Goal: Task Accomplishment & Management: Manage account settings

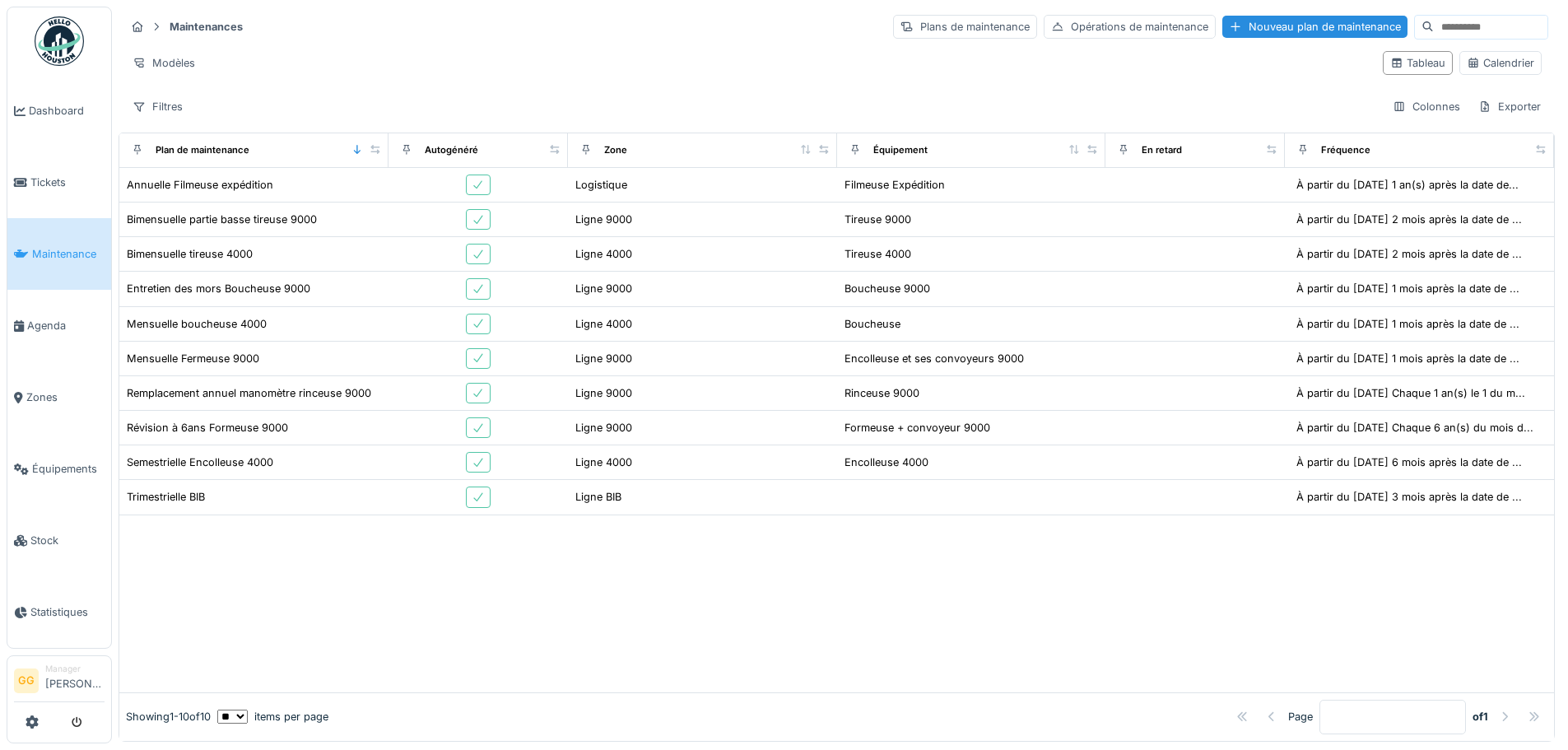
click at [74, 174] on span "Tickets" at bounding box center [67, 182] width 74 height 15
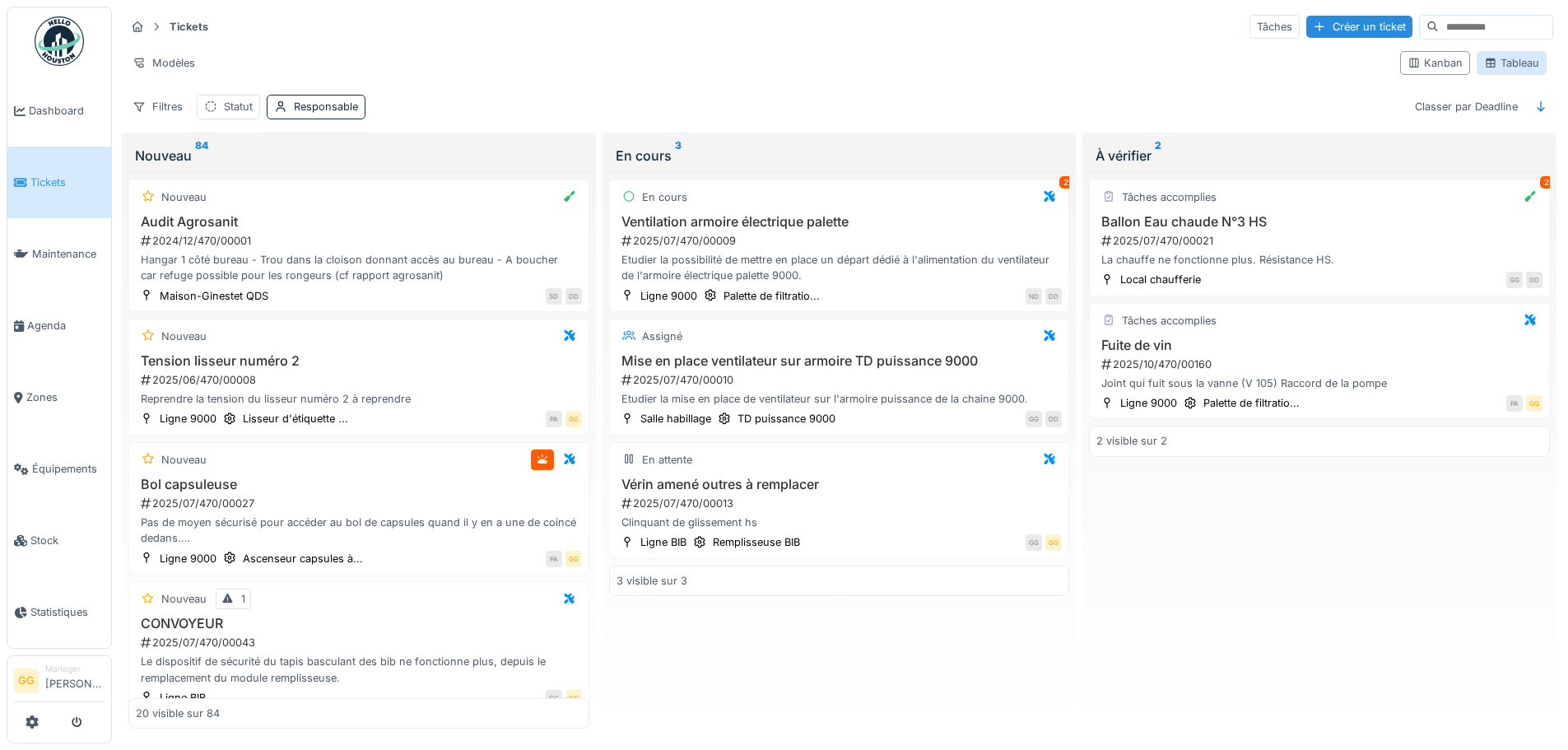
click at [1485, 62] on div "Tableau" at bounding box center [1511, 62] width 55 height 15
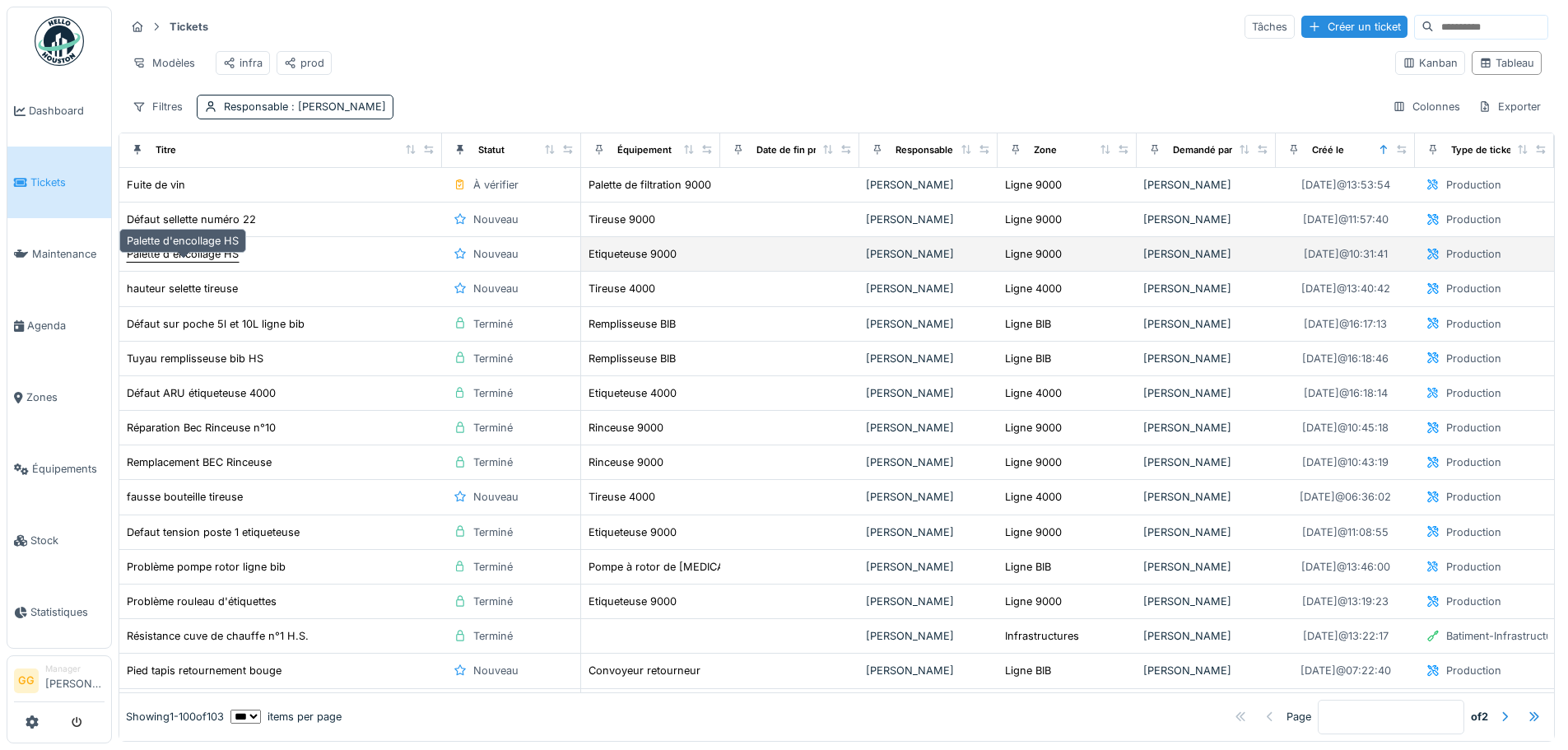
click at [212, 262] on div "Palette d'encollage HS" at bounding box center [183, 254] width 112 height 15
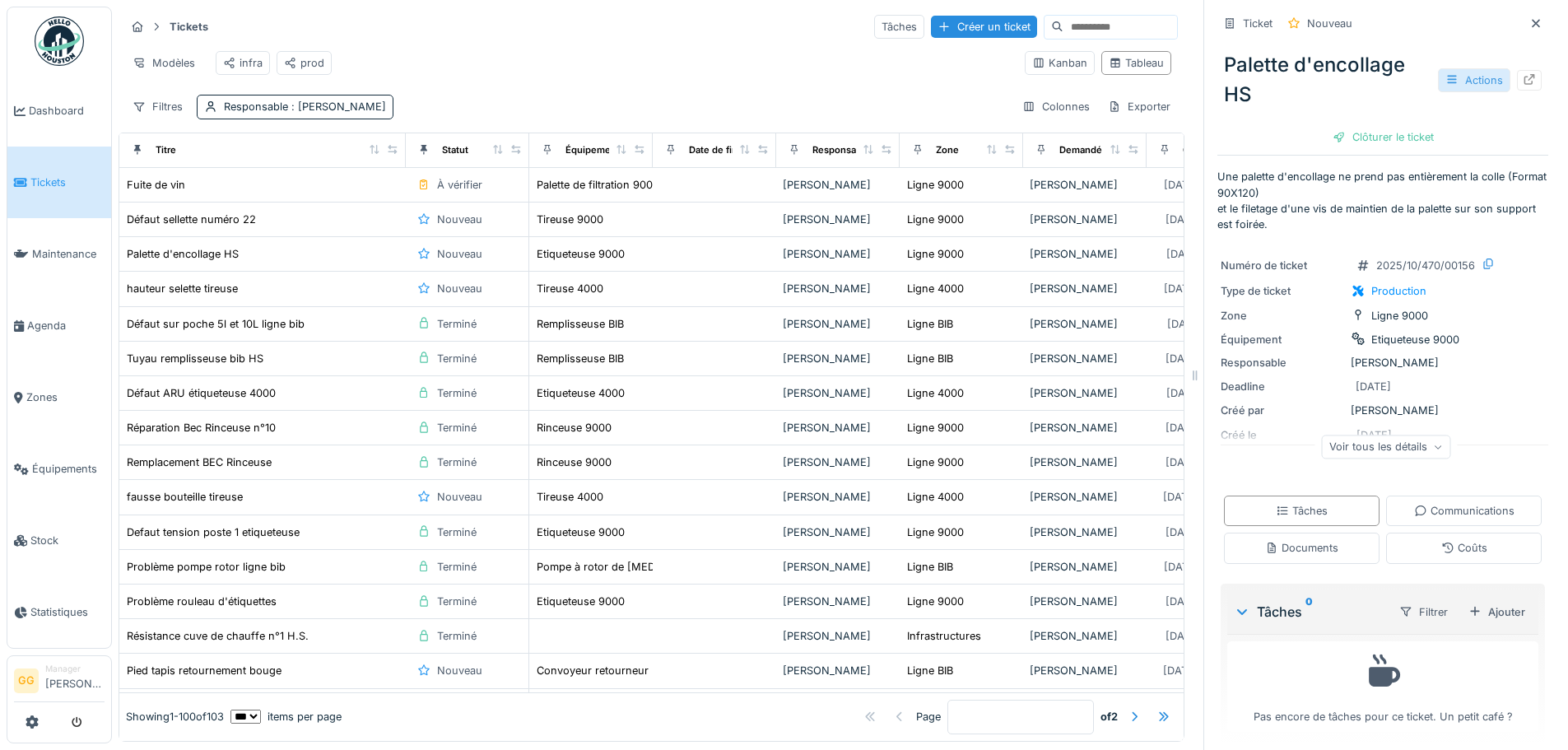
click at [1459, 75] on div "Actions" at bounding box center [1474, 80] width 73 height 24
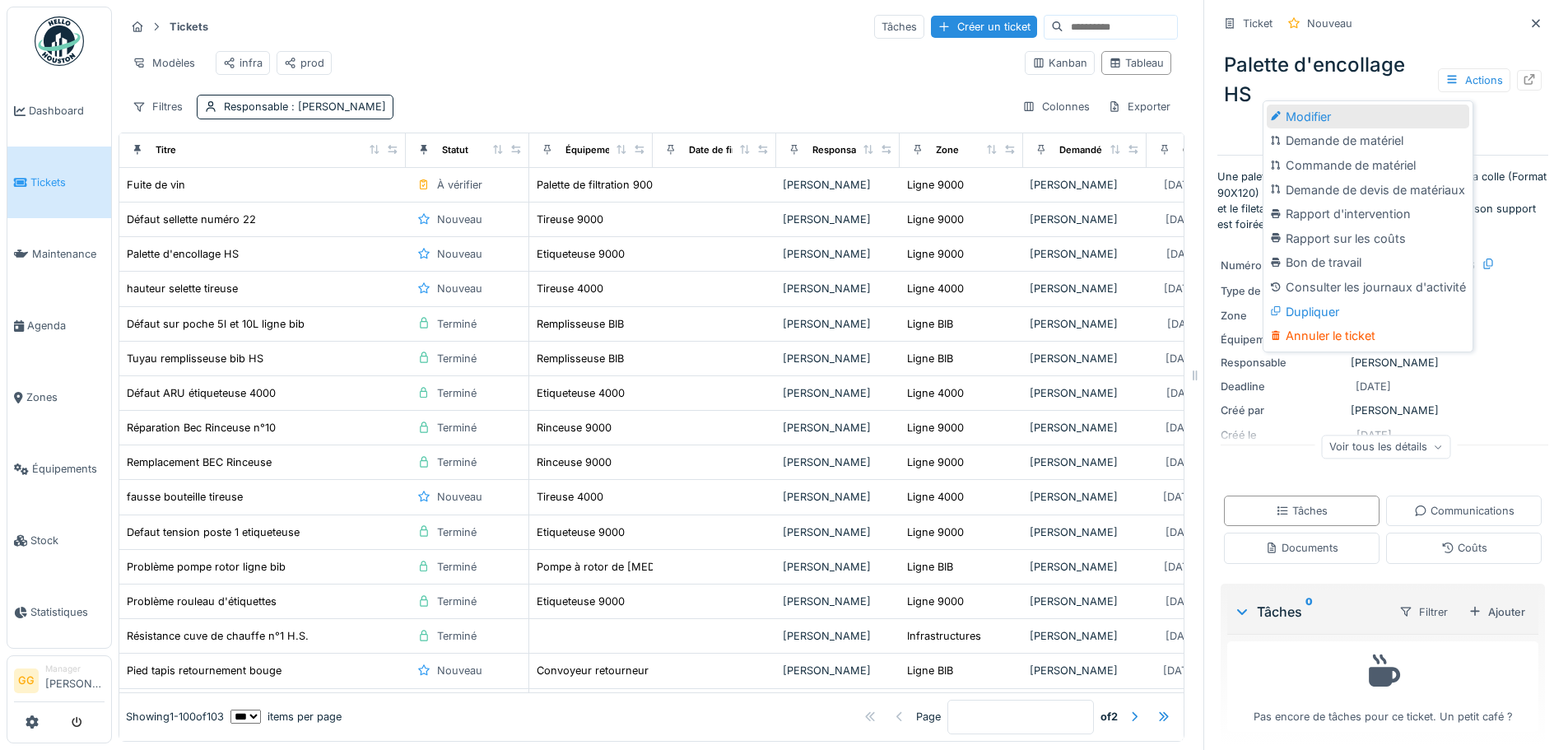
click at [1390, 118] on div "Modifier" at bounding box center [1368, 116] width 202 height 24
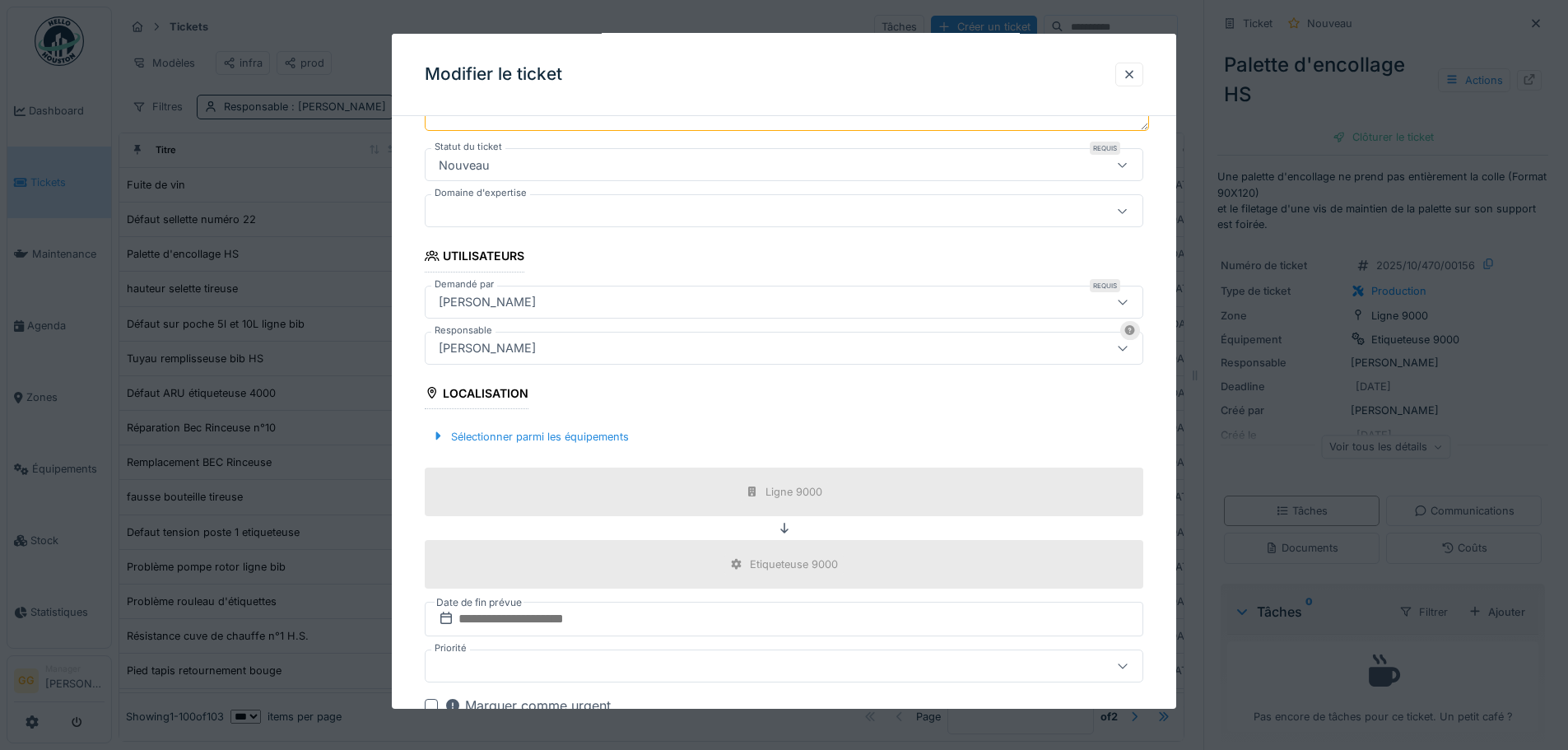
scroll to position [165, 0]
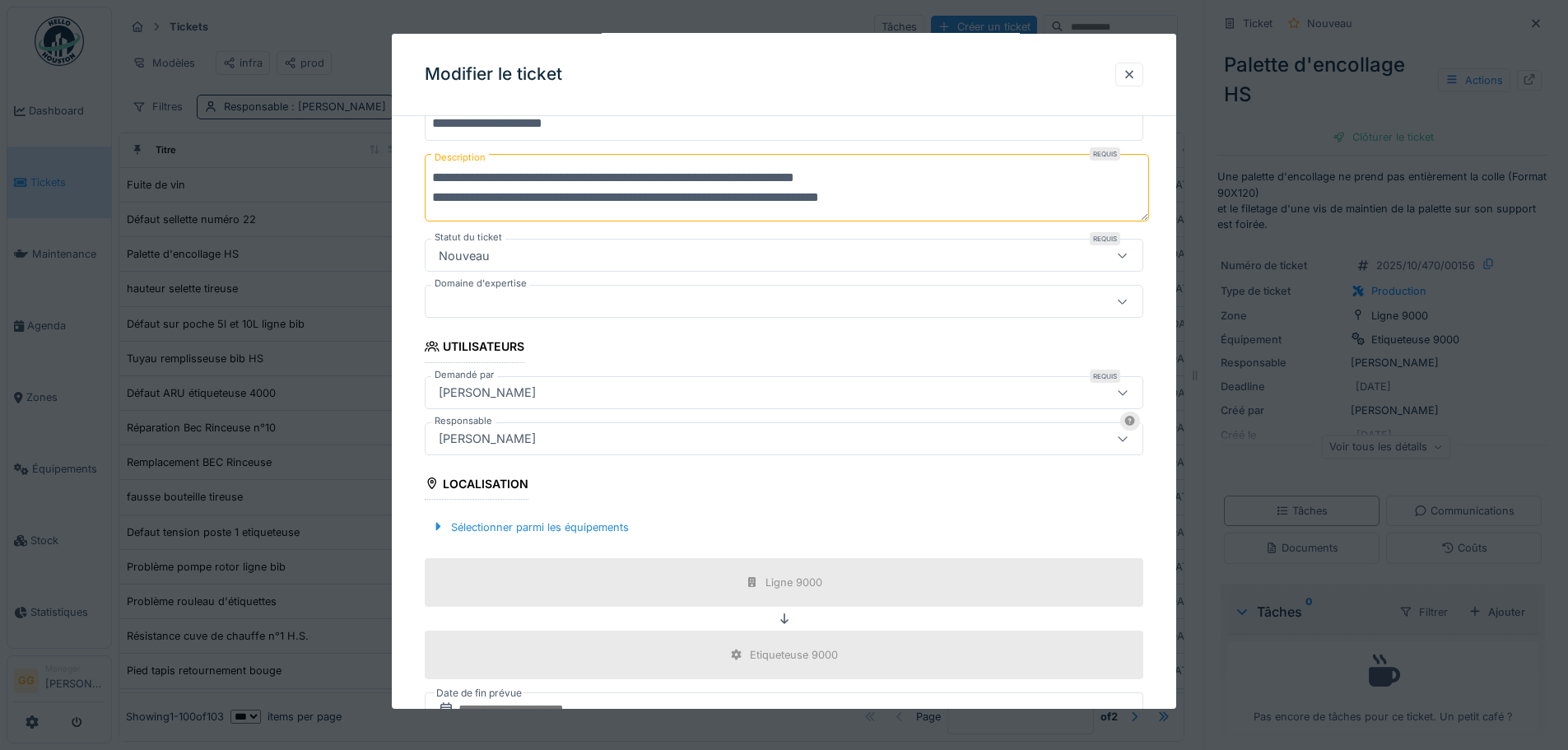
click at [947, 236] on fieldset "**********" at bounding box center [783, 416] width 718 height 903
click at [936, 253] on div "Nouveau" at bounding box center [742, 255] width 619 height 18
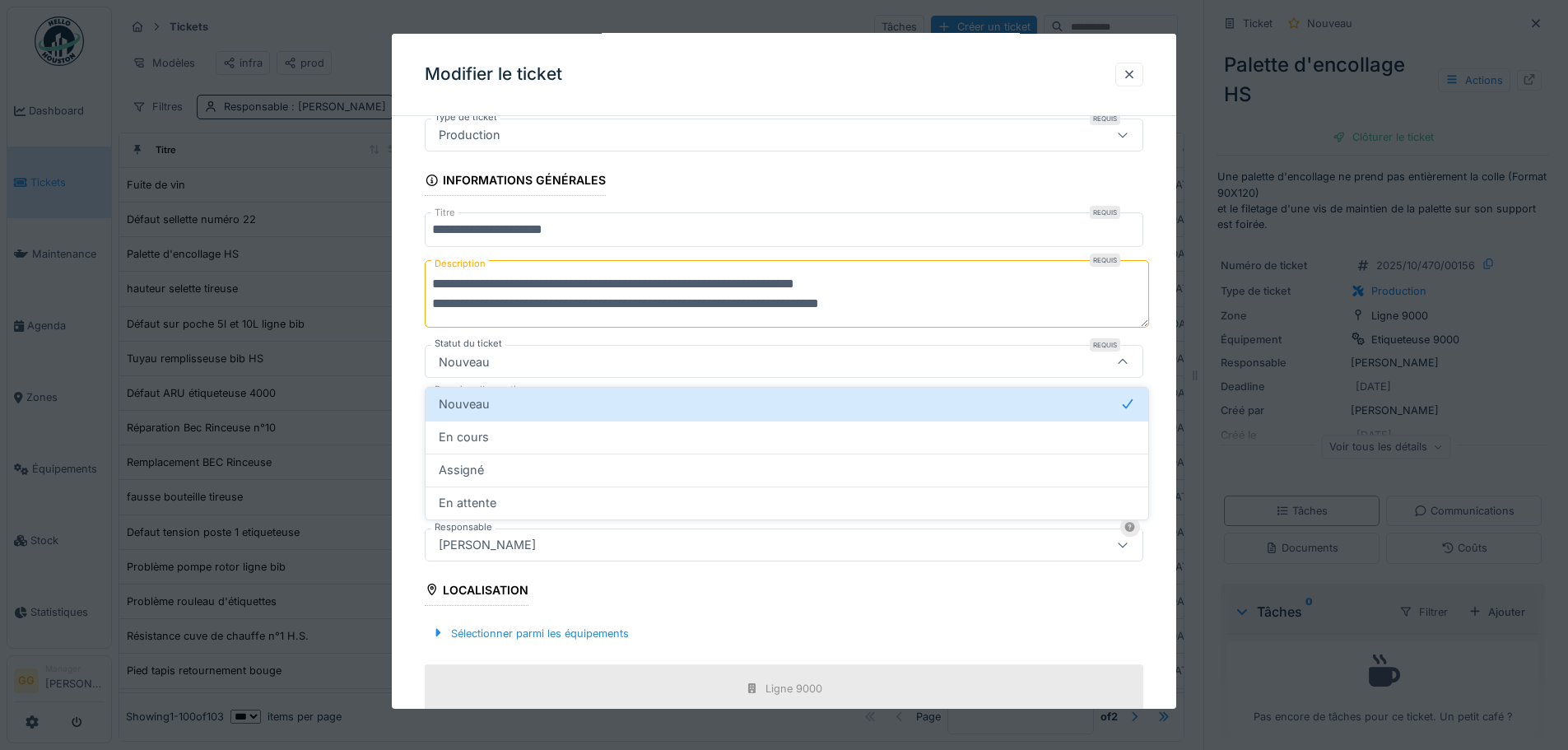
scroll to position [49, 0]
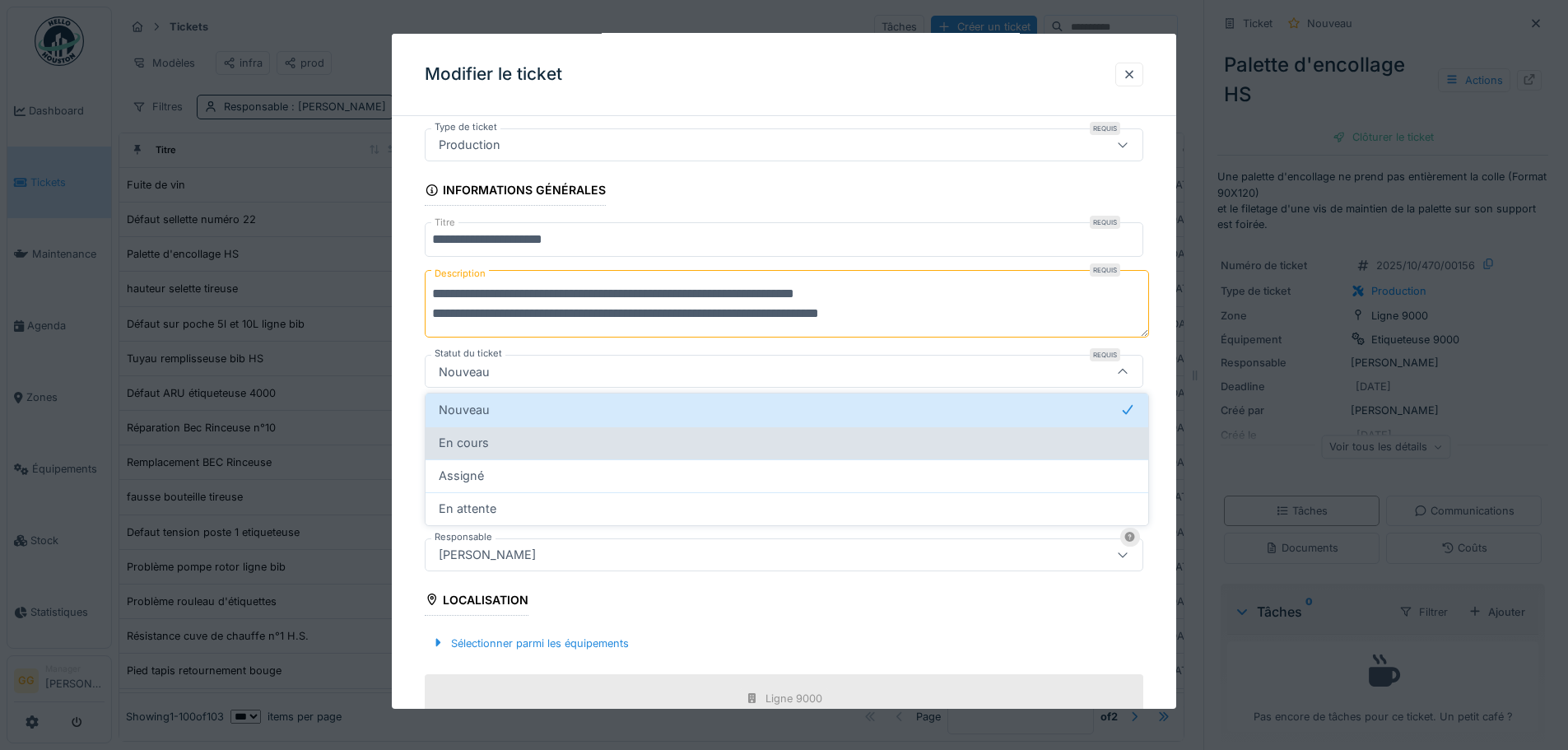
click at [483, 442] on span "En cours" at bounding box center [464, 443] width 50 height 18
type input "*******"
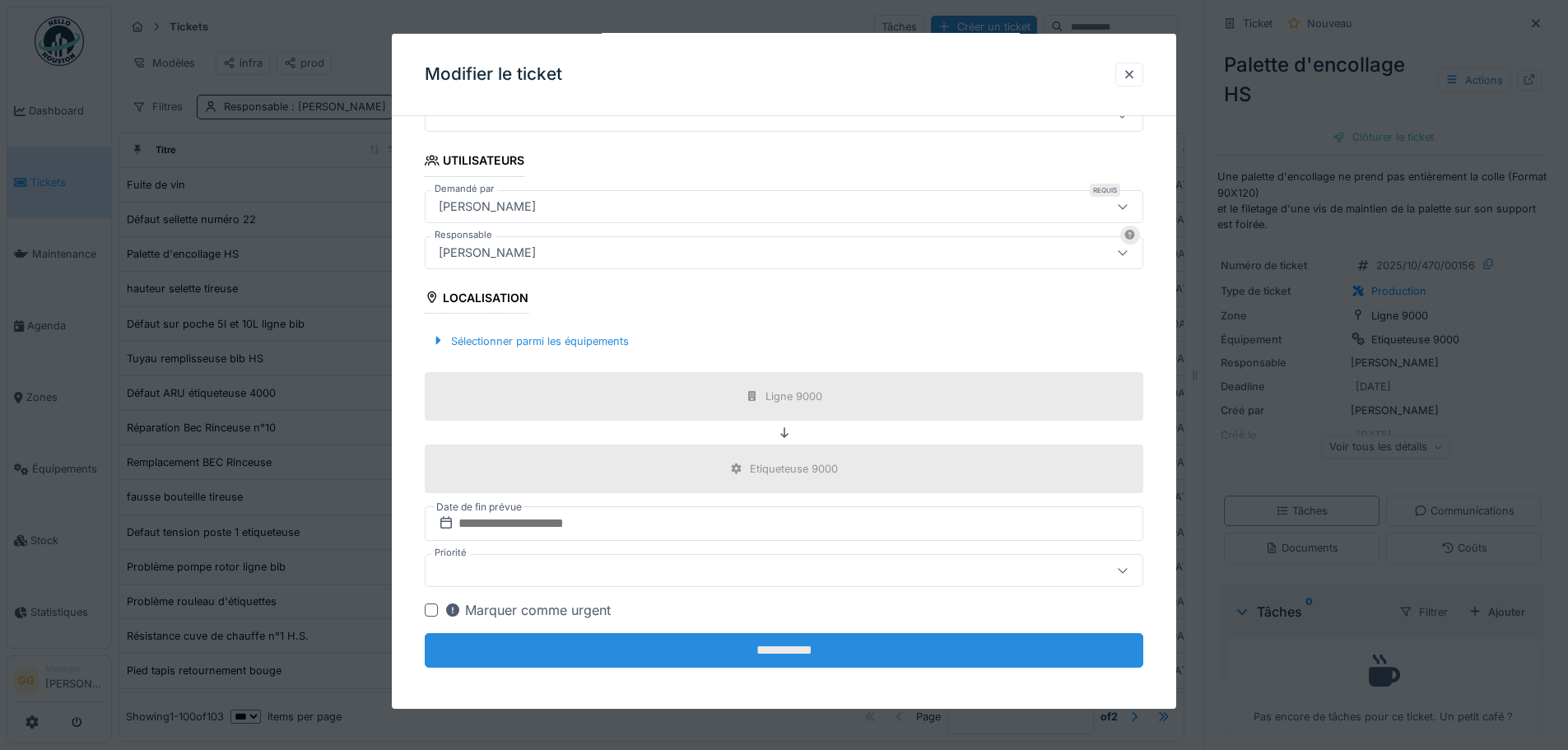
scroll to position [356, 0]
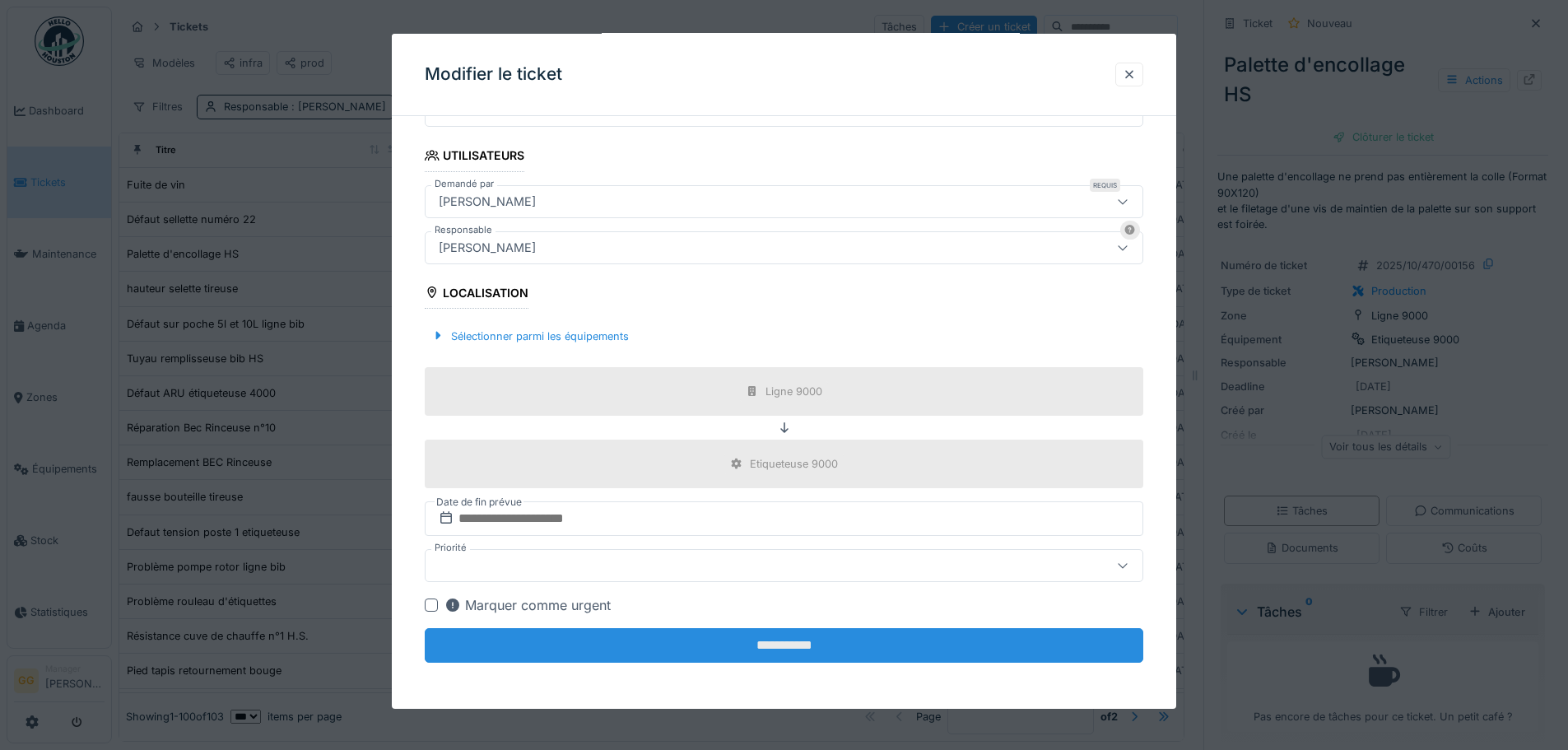
click at [855, 642] on input "**********" at bounding box center [783, 646] width 718 height 34
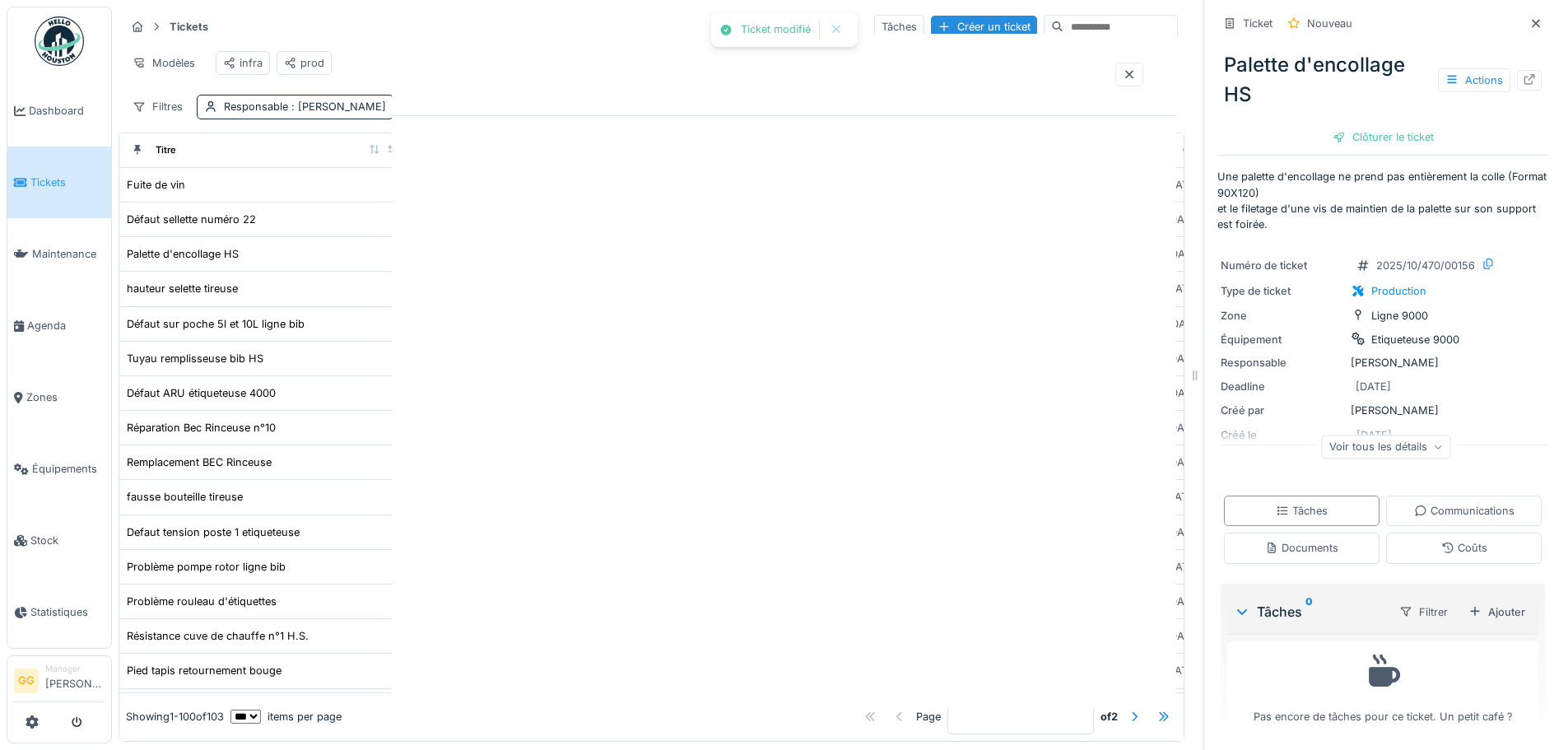
scroll to position [0, 0]
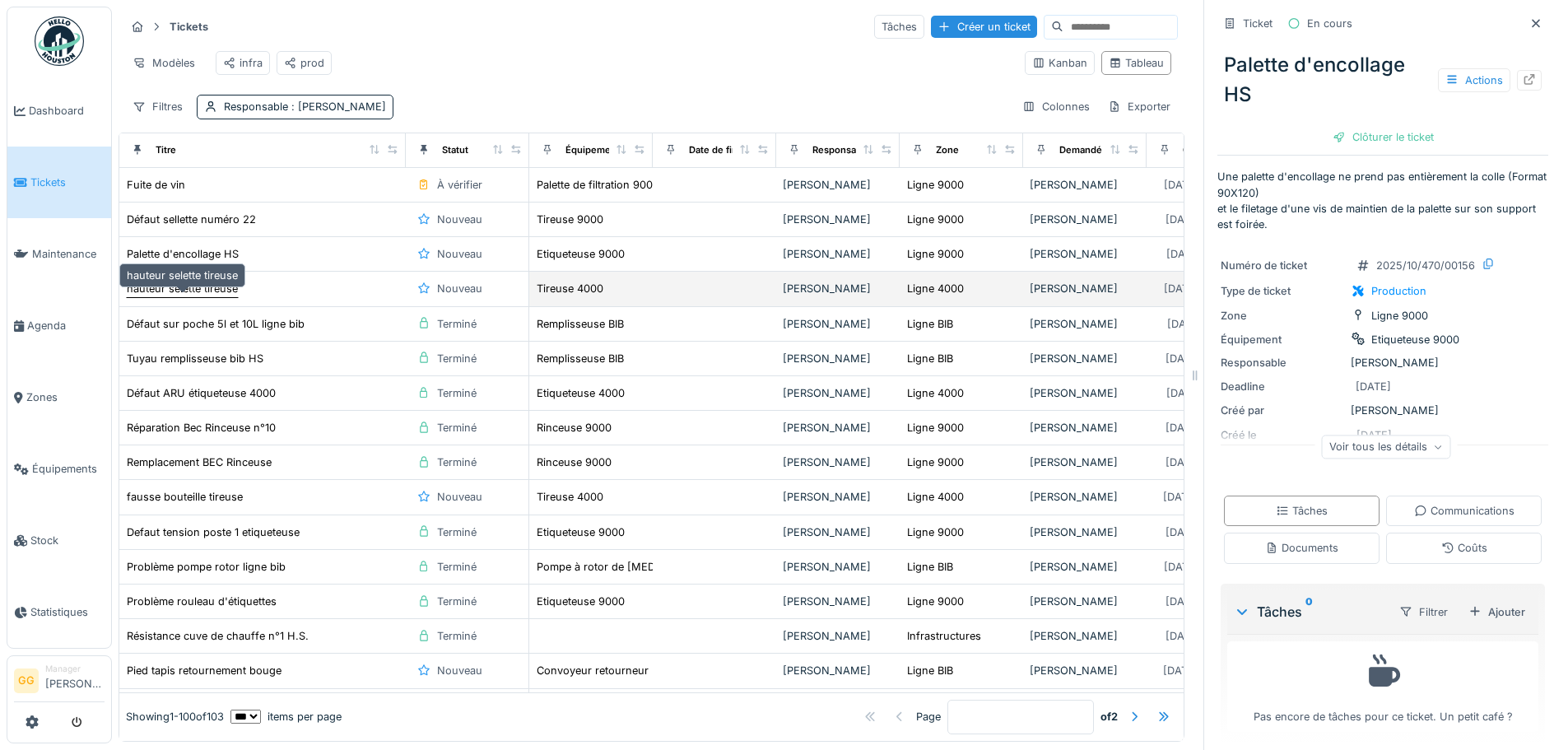
click at [190, 297] on div "hauteur selette tireuse" at bounding box center [183, 288] width 111 height 15
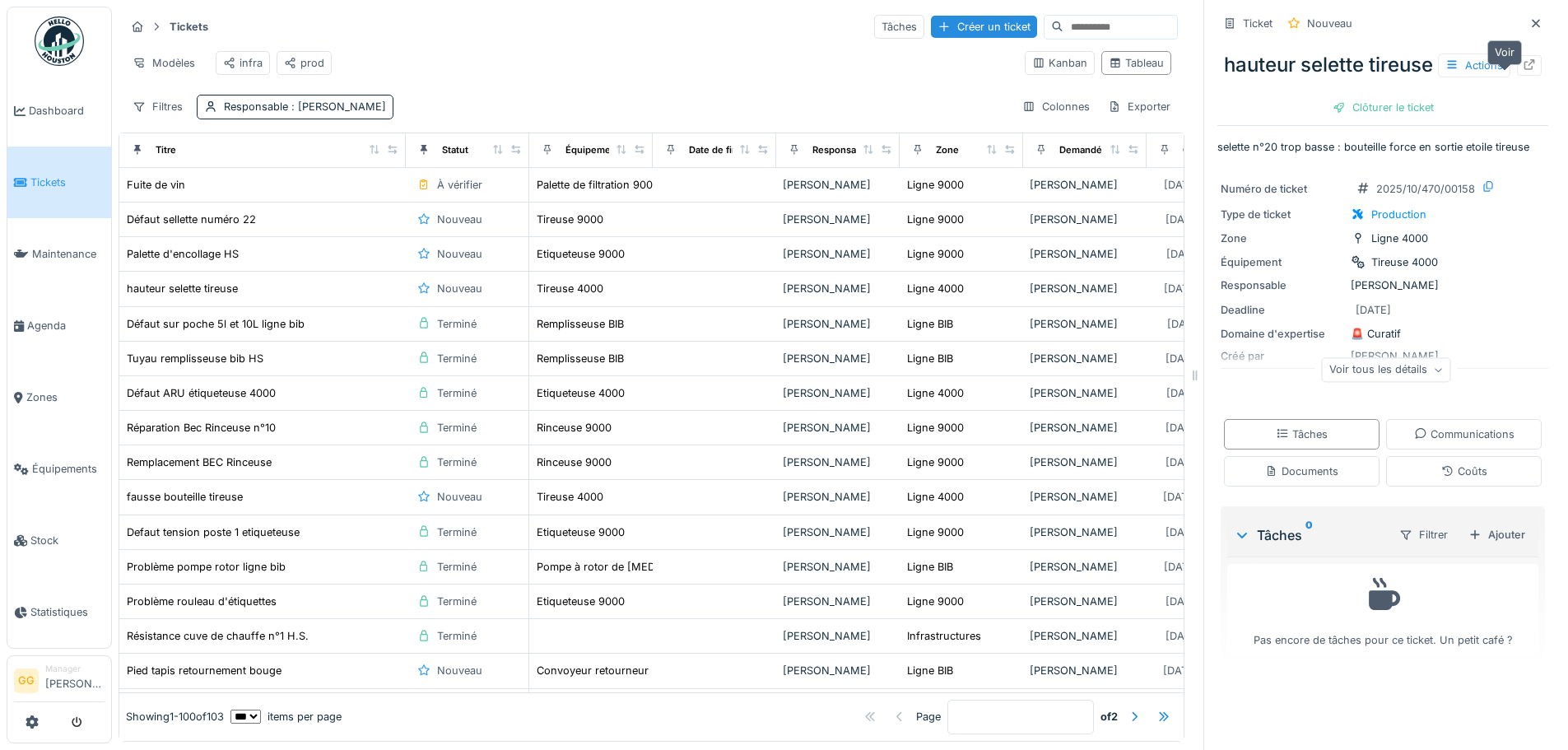
click at [1523, 70] on icon at bounding box center [1529, 65] width 13 height 11
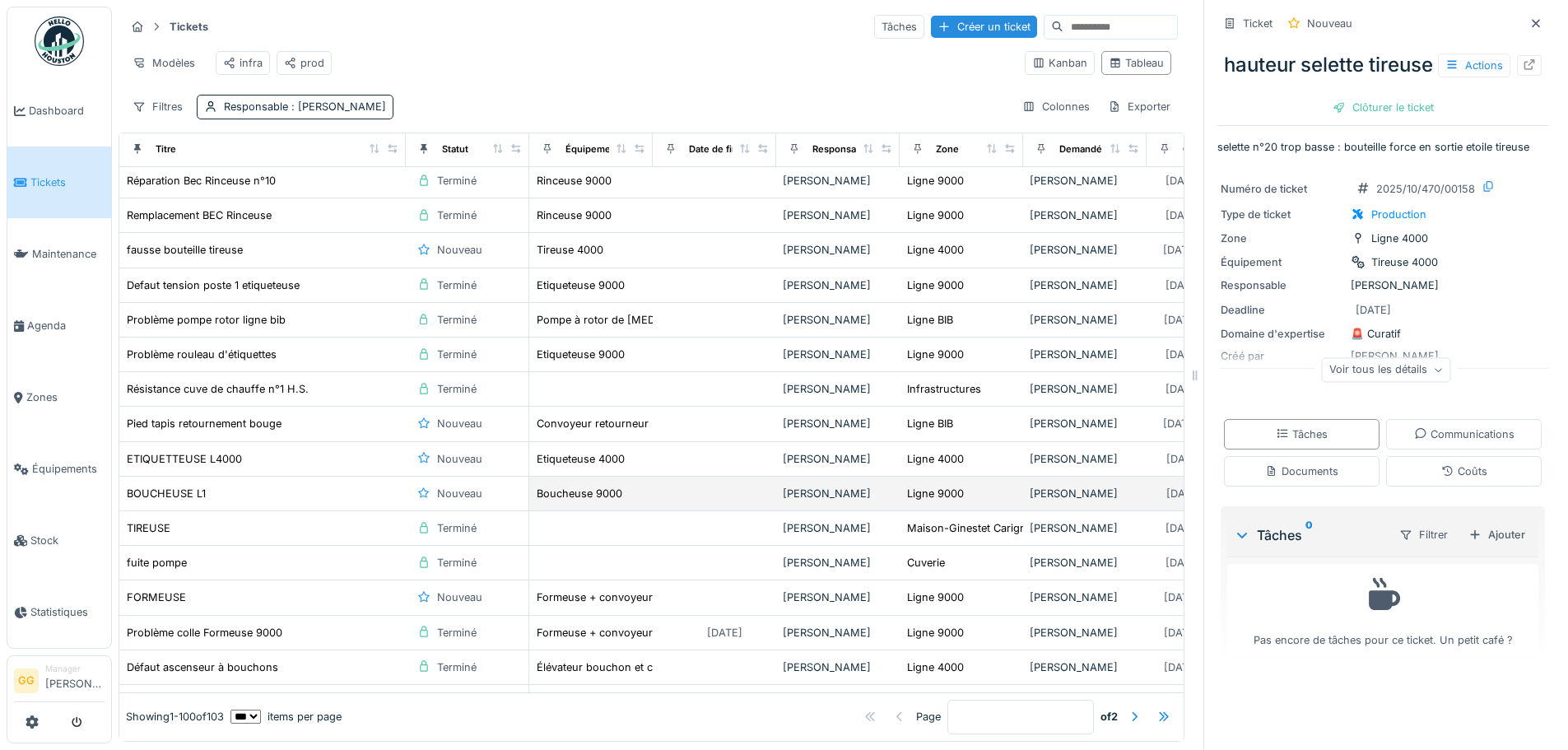
scroll to position [494, 0]
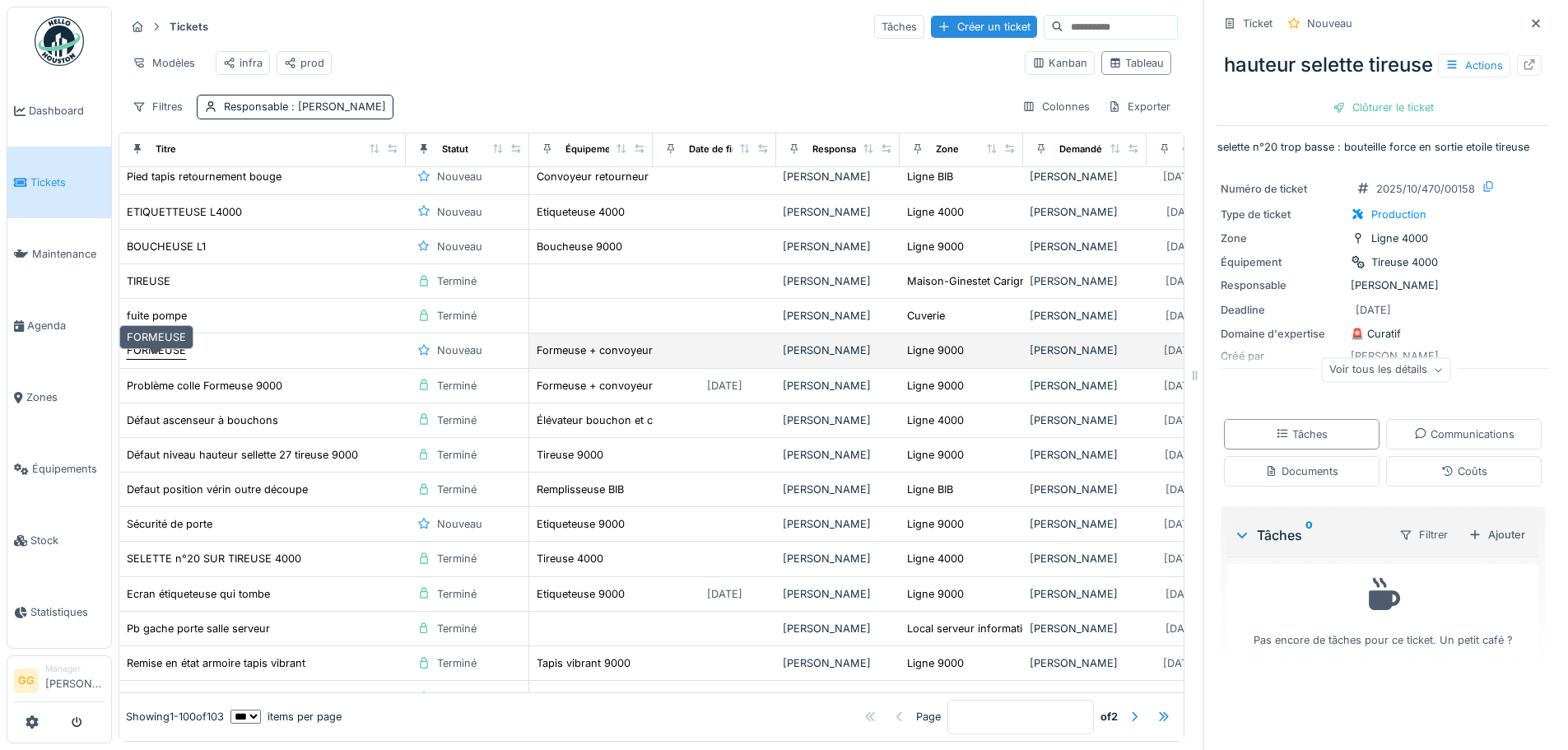
click at [155, 358] on div "FORMEUSE" at bounding box center [156, 350] width 59 height 15
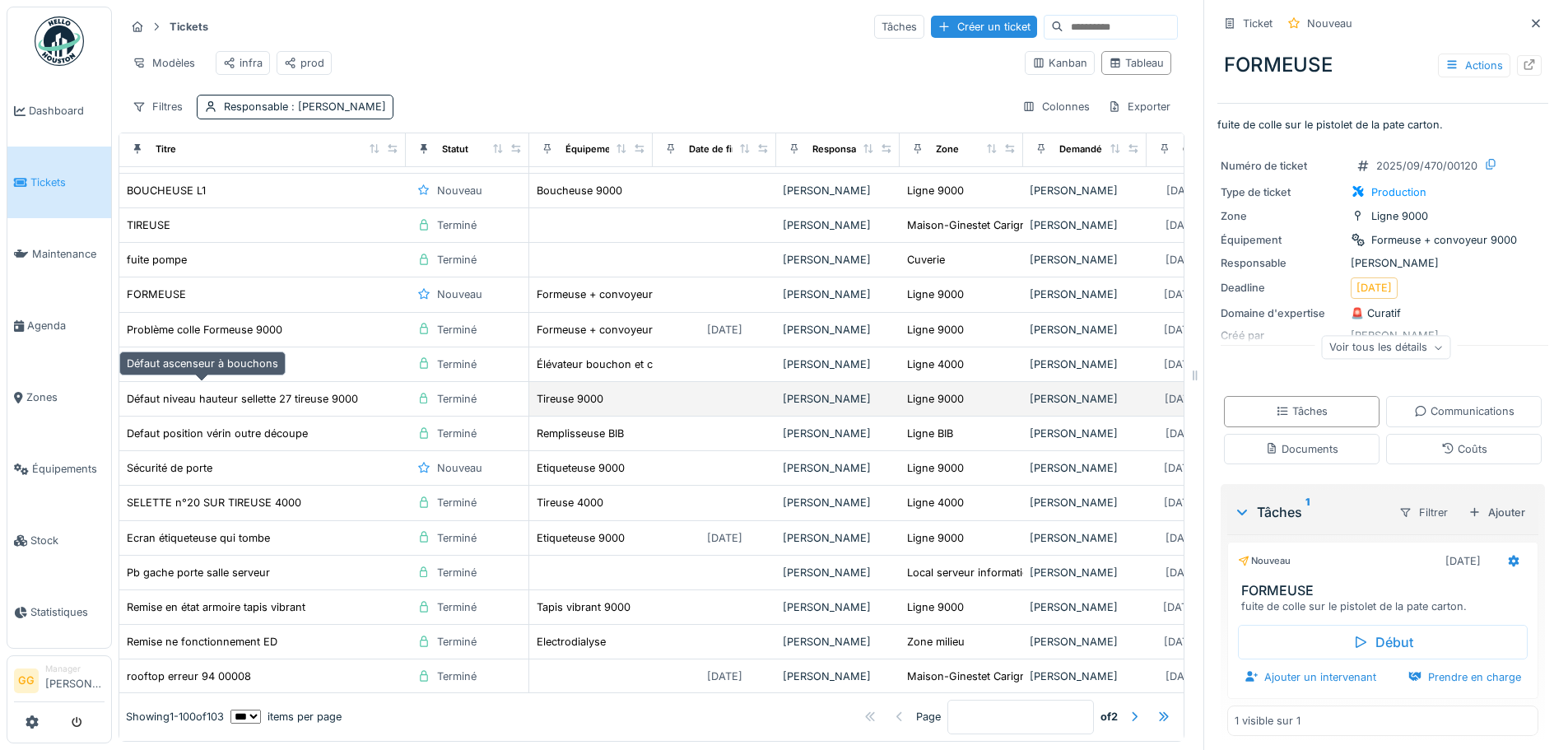
scroll to position [576, 0]
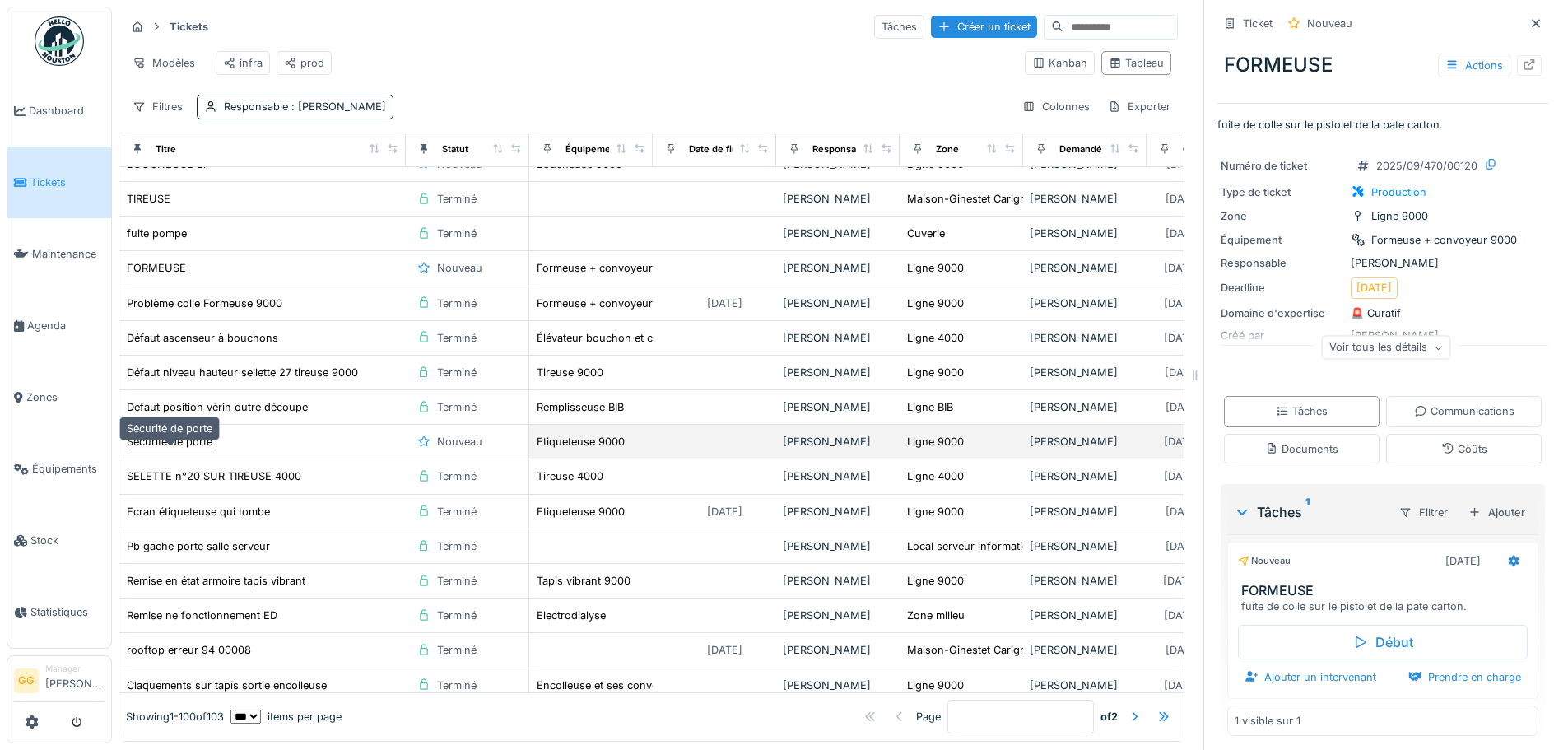
click at [185, 450] on div "Sécurité de porte" at bounding box center [169, 442] width 85 height 15
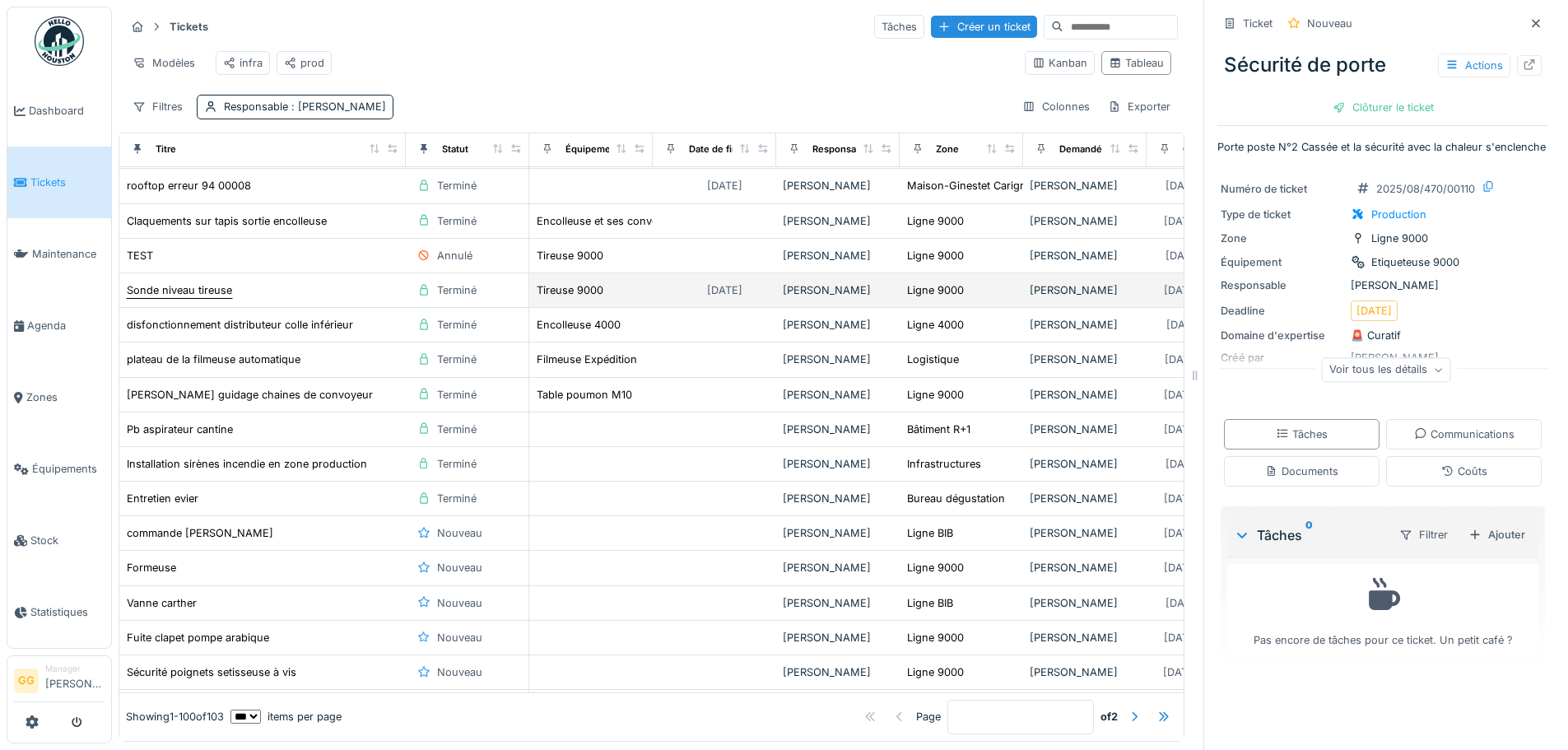
scroll to position [1070, 0]
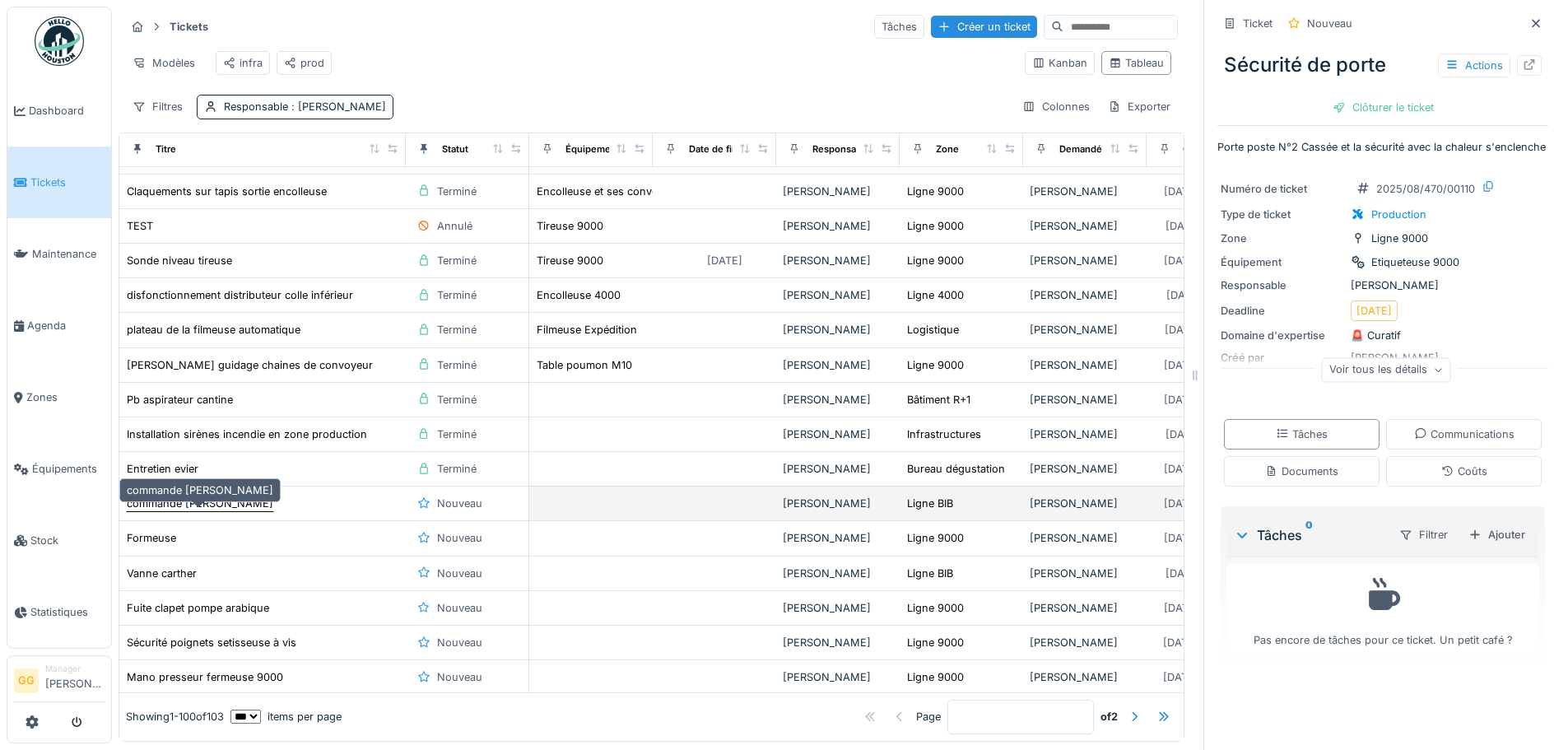
click at [215, 512] on div "commande pompe netoyage" at bounding box center [200, 503] width 147 height 15
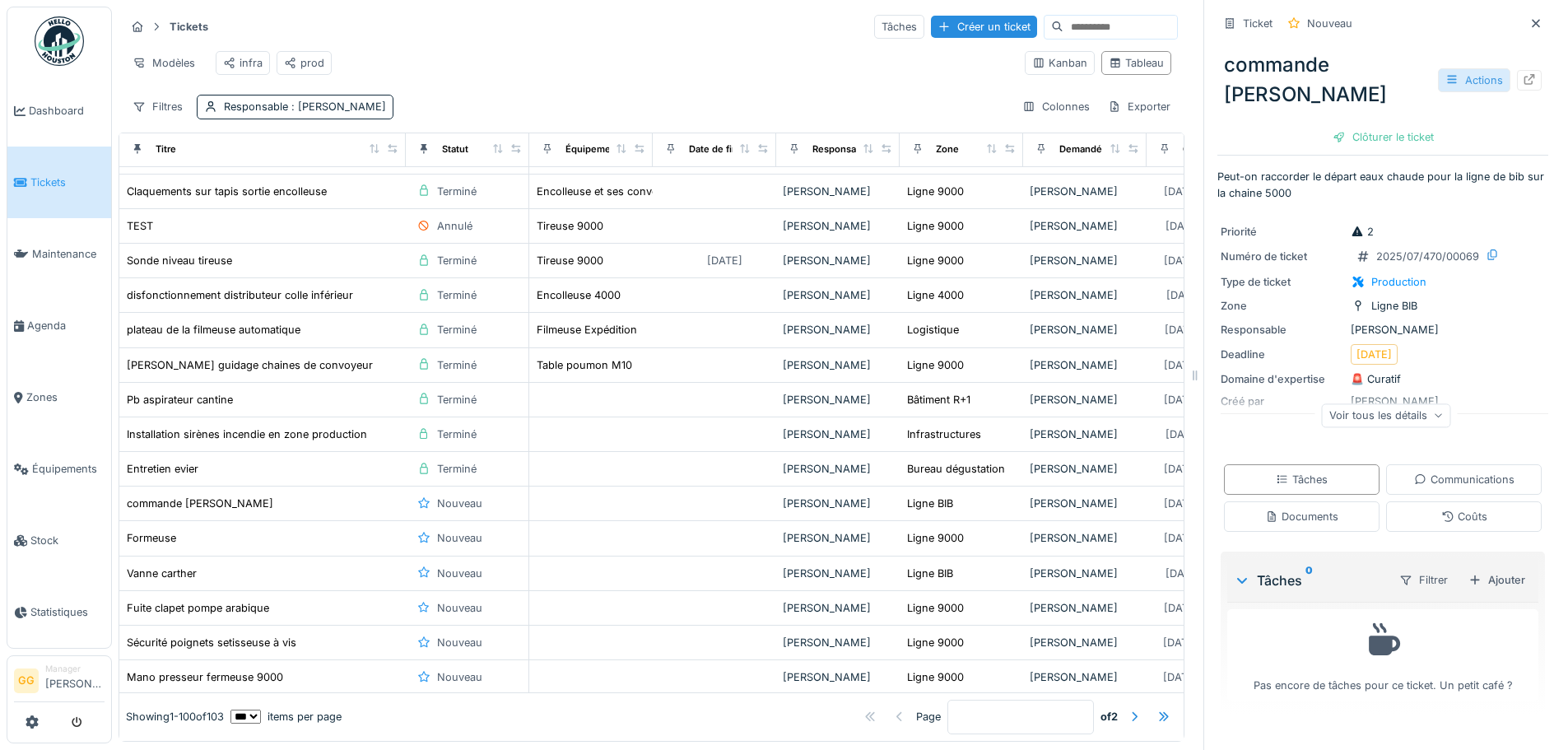
click at [1446, 84] on icon at bounding box center [1452, 79] width 13 height 11
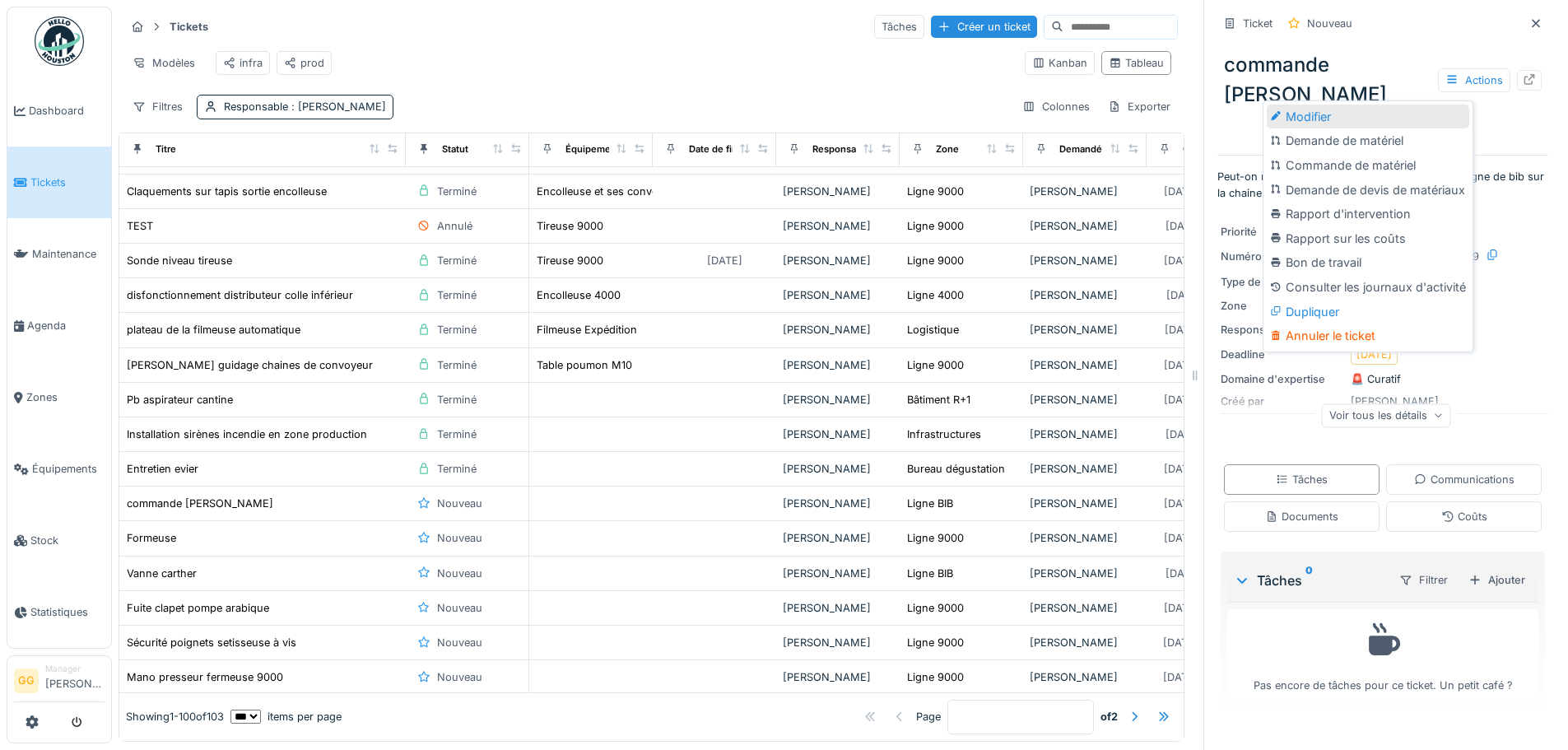
click at [1324, 120] on div "Modifier" at bounding box center [1368, 116] width 202 height 24
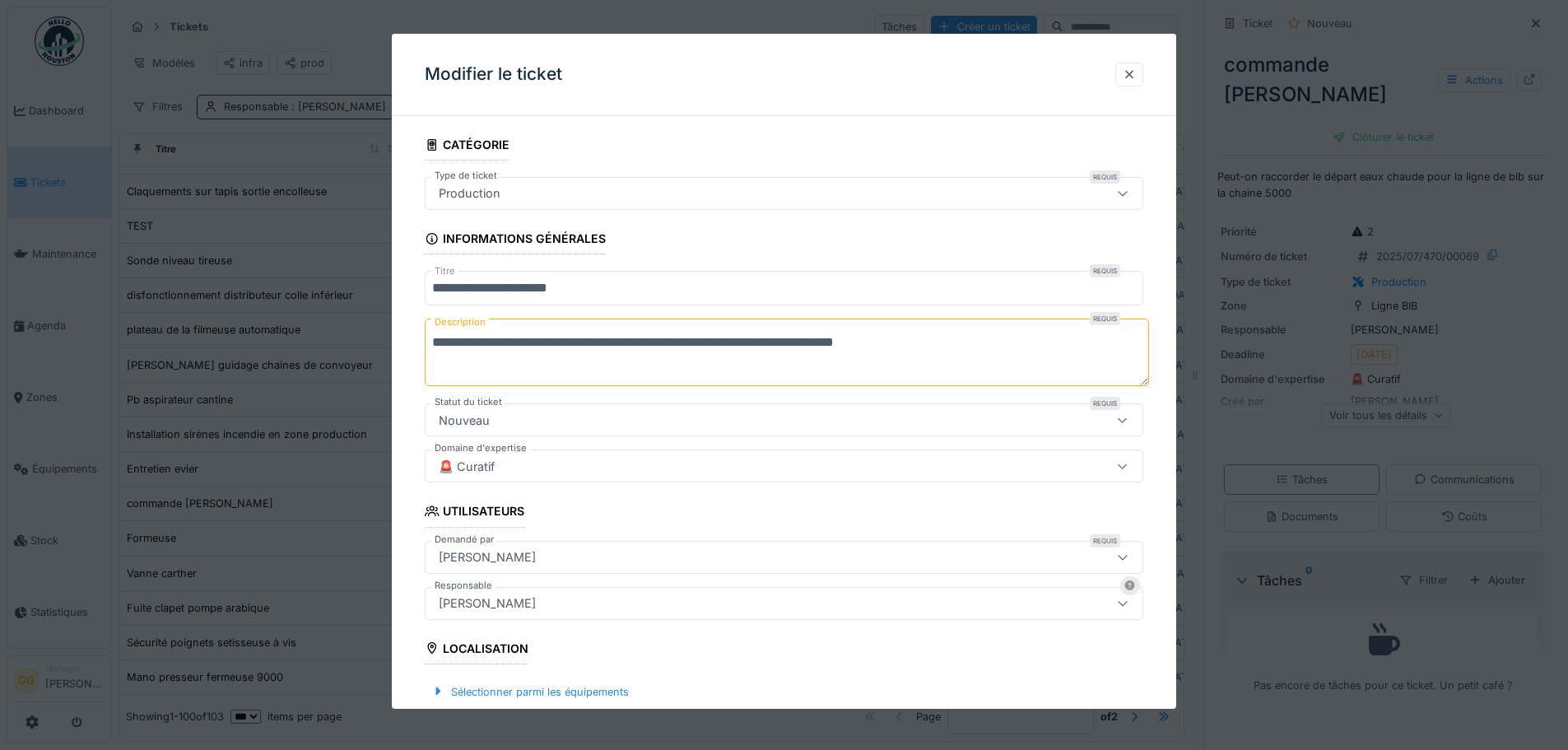
click at [507, 425] on div "Nouveau" at bounding box center [742, 420] width 619 height 18
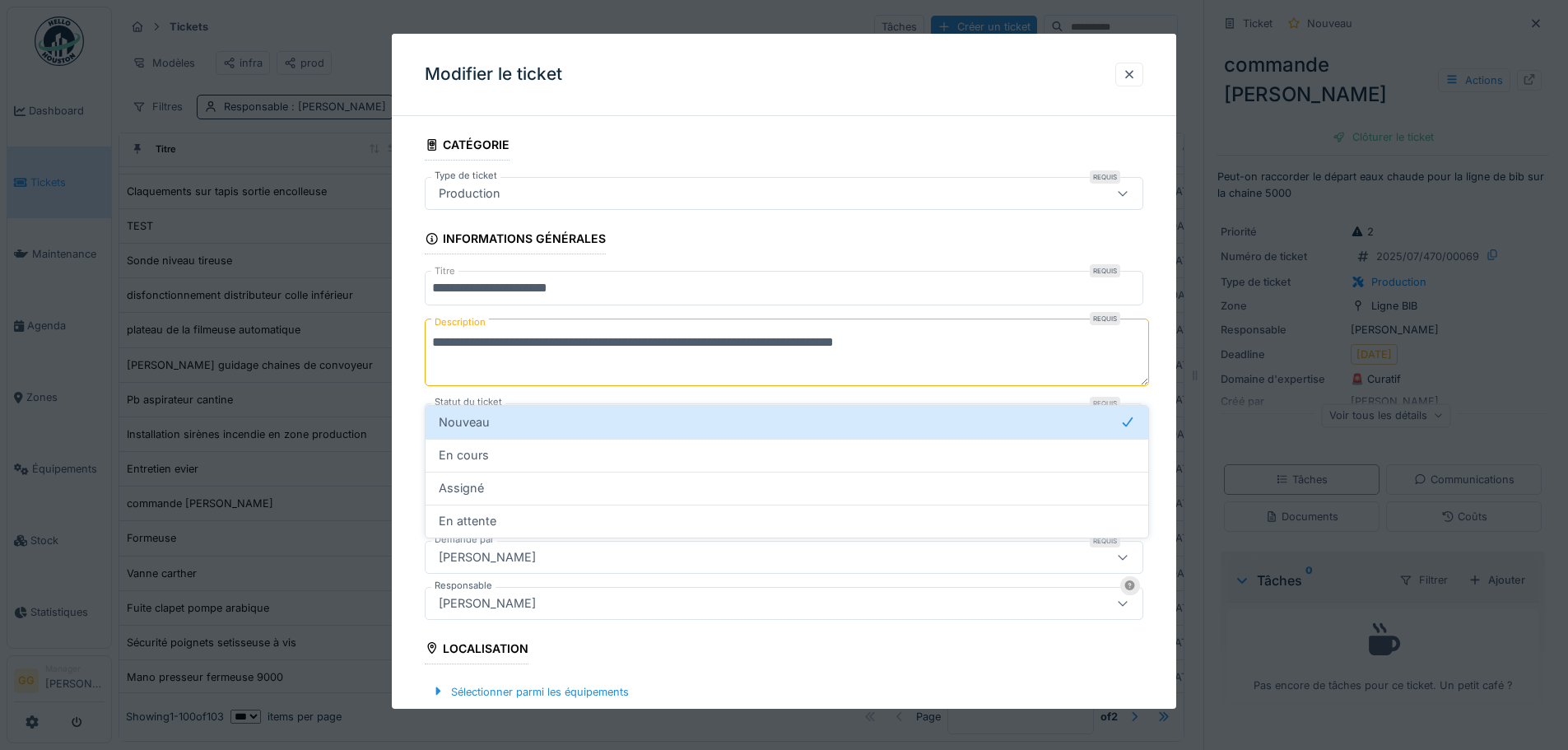
scroll to position [49, 0]
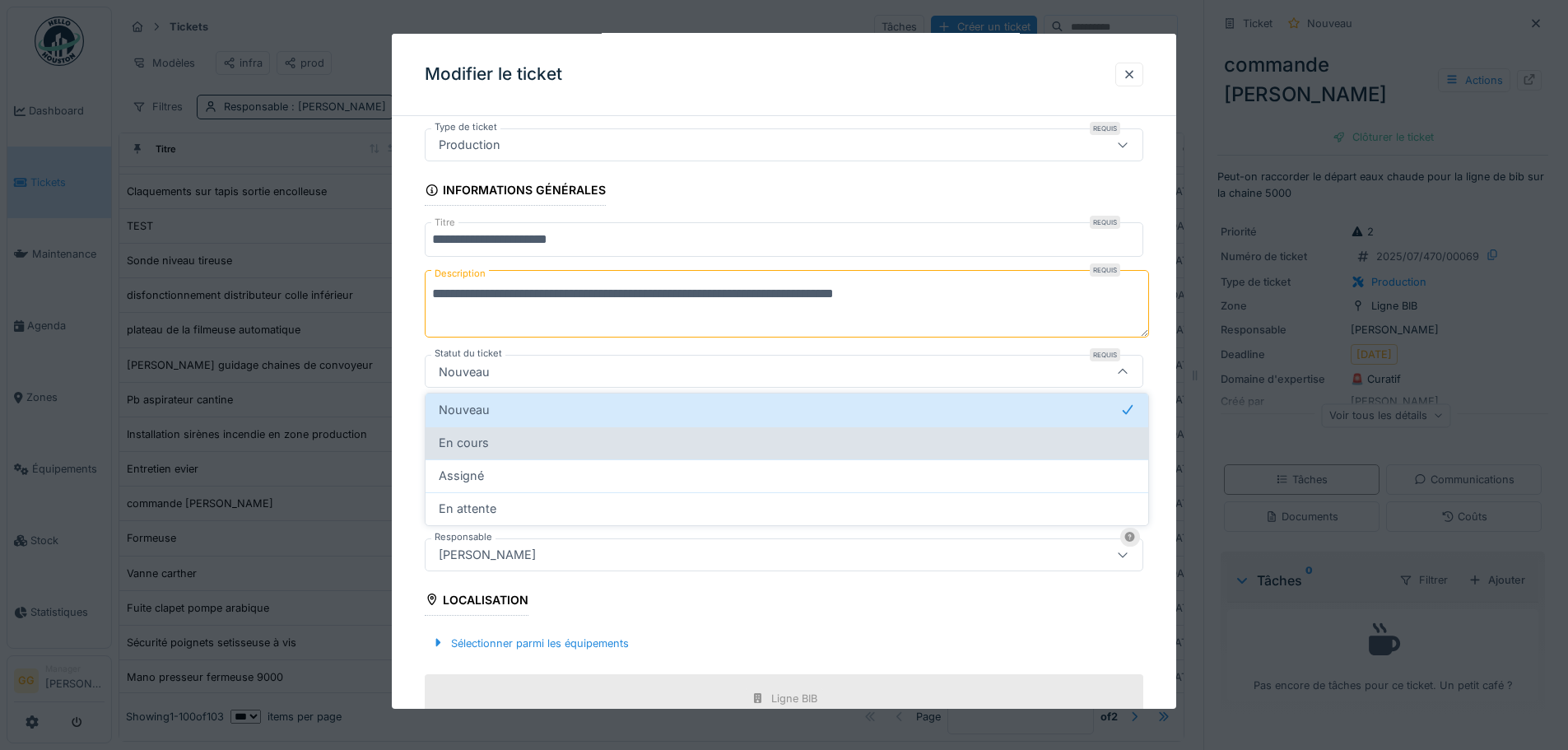
click at [475, 441] on span "En cours" at bounding box center [464, 443] width 50 height 18
type input "*******"
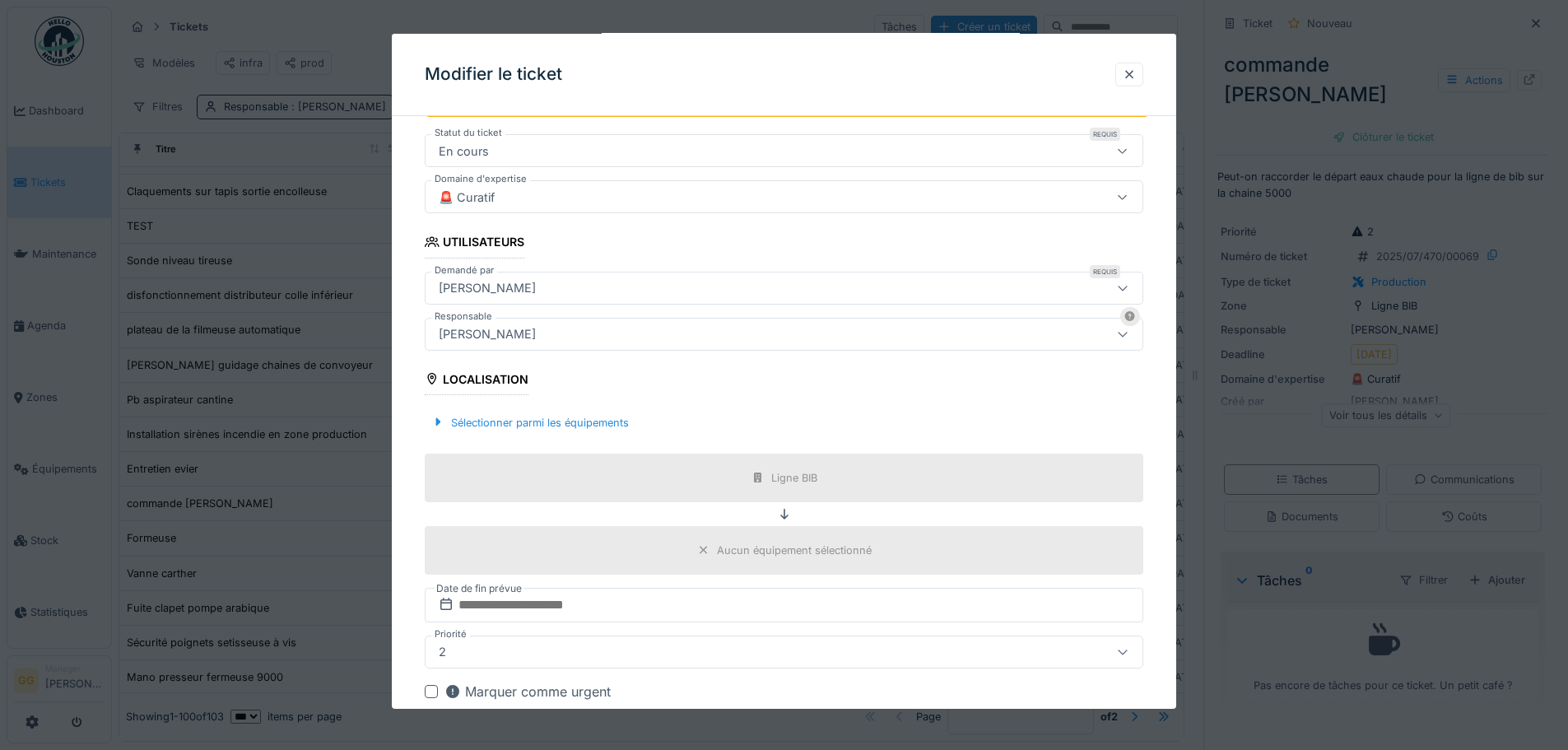
scroll to position [296, 0]
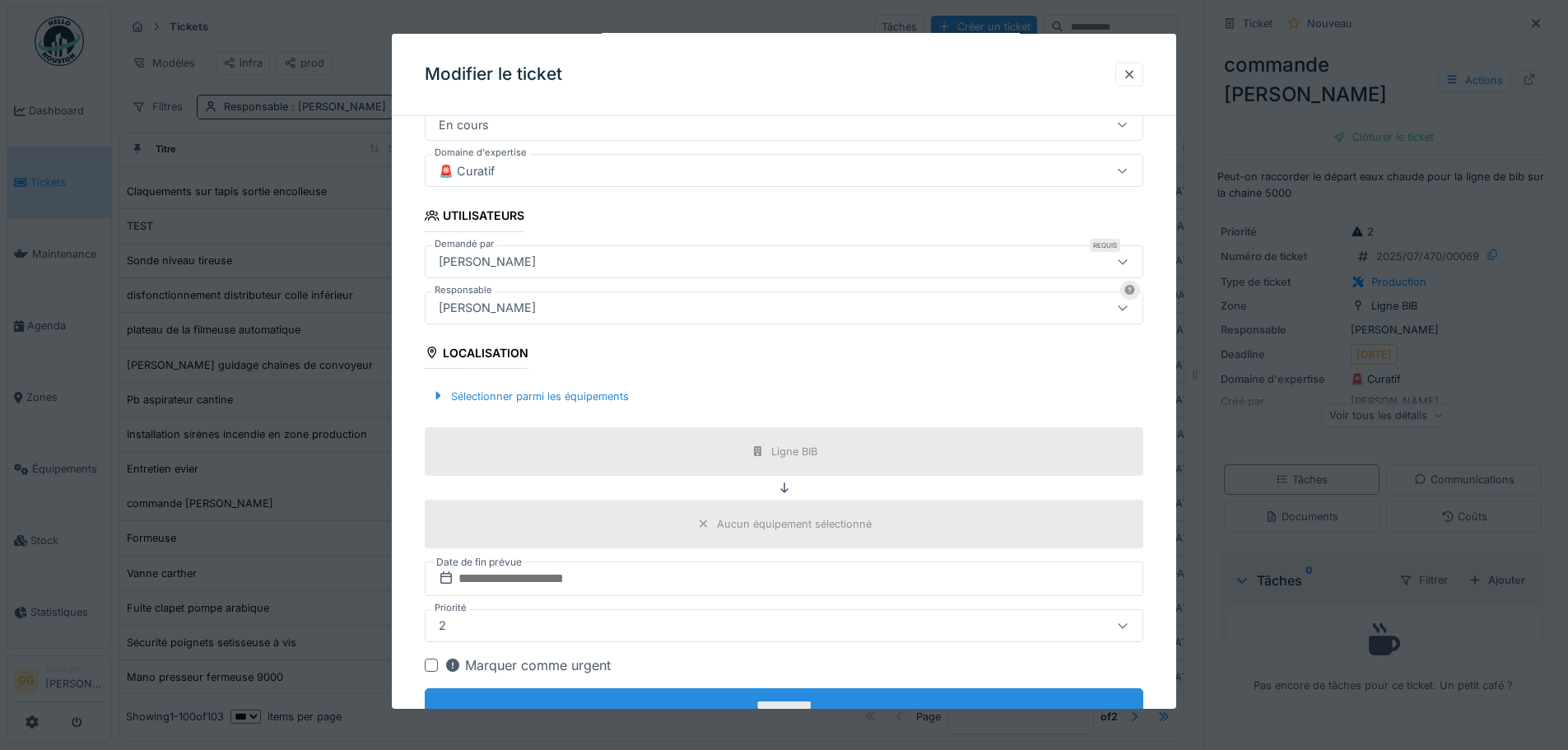
click at [781, 693] on input "**********" at bounding box center [783, 705] width 718 height 34
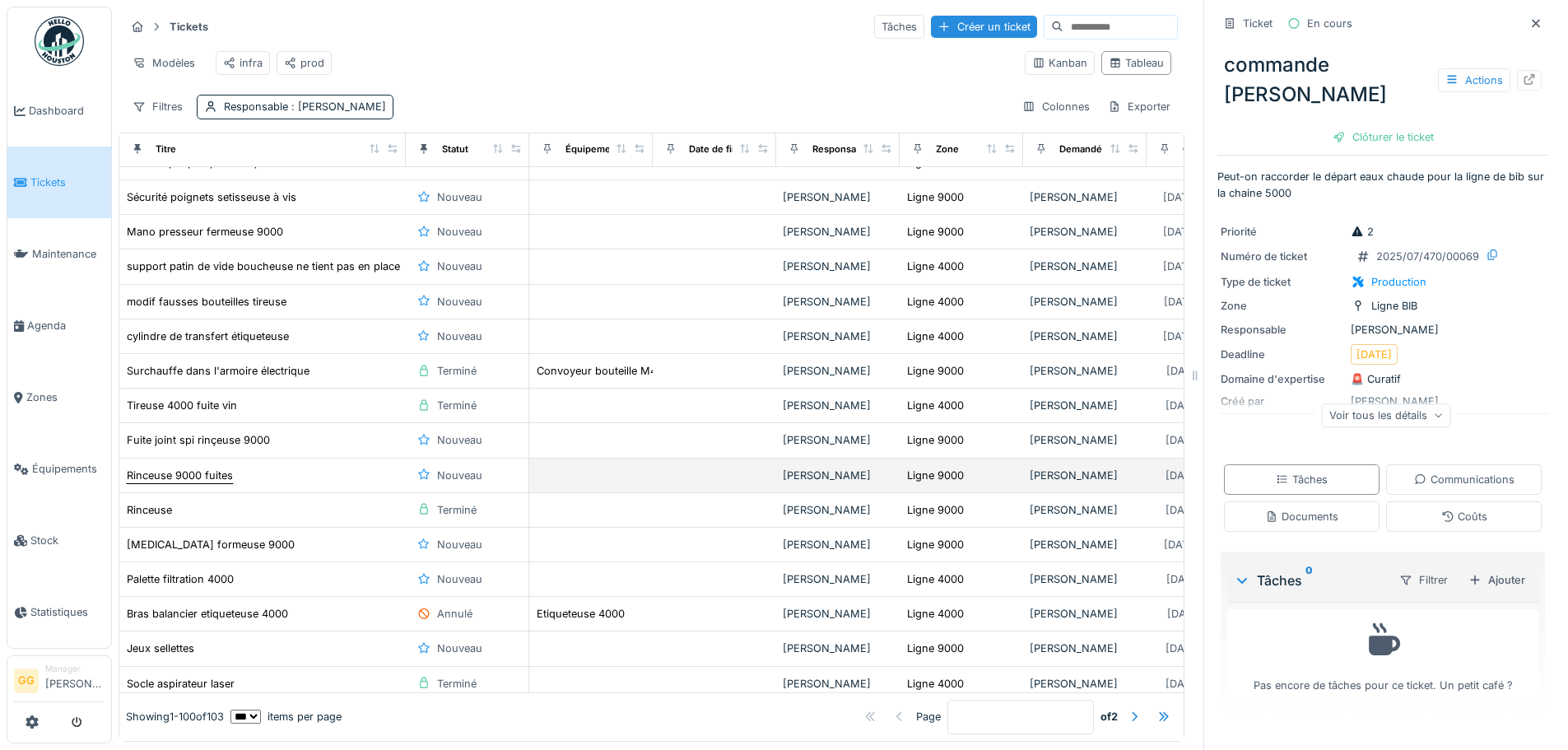
scroll to position [1565, 0]
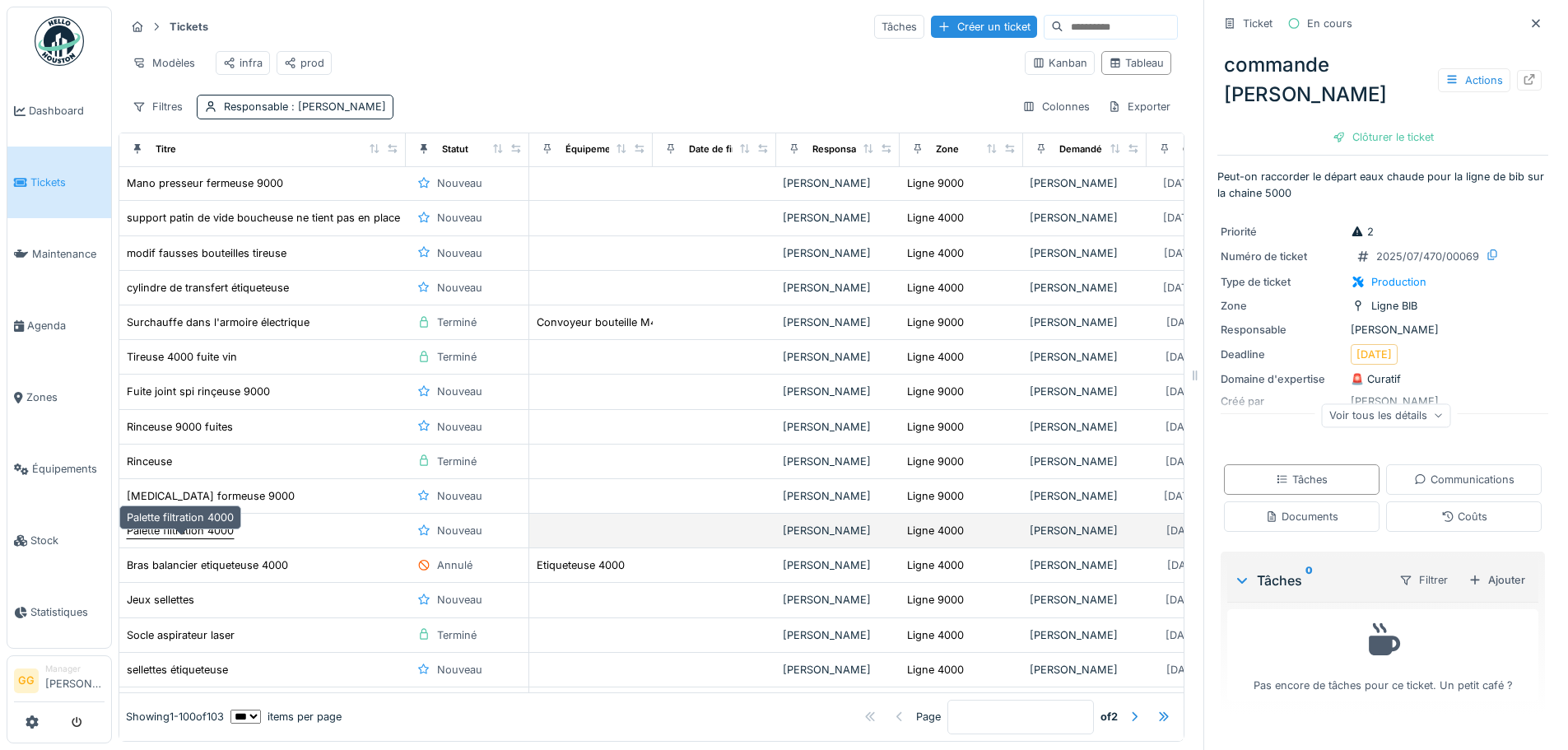
click at [200, 539] on div "Palette filtration 4000" at bounding box center [180, 530] width 107 height 15
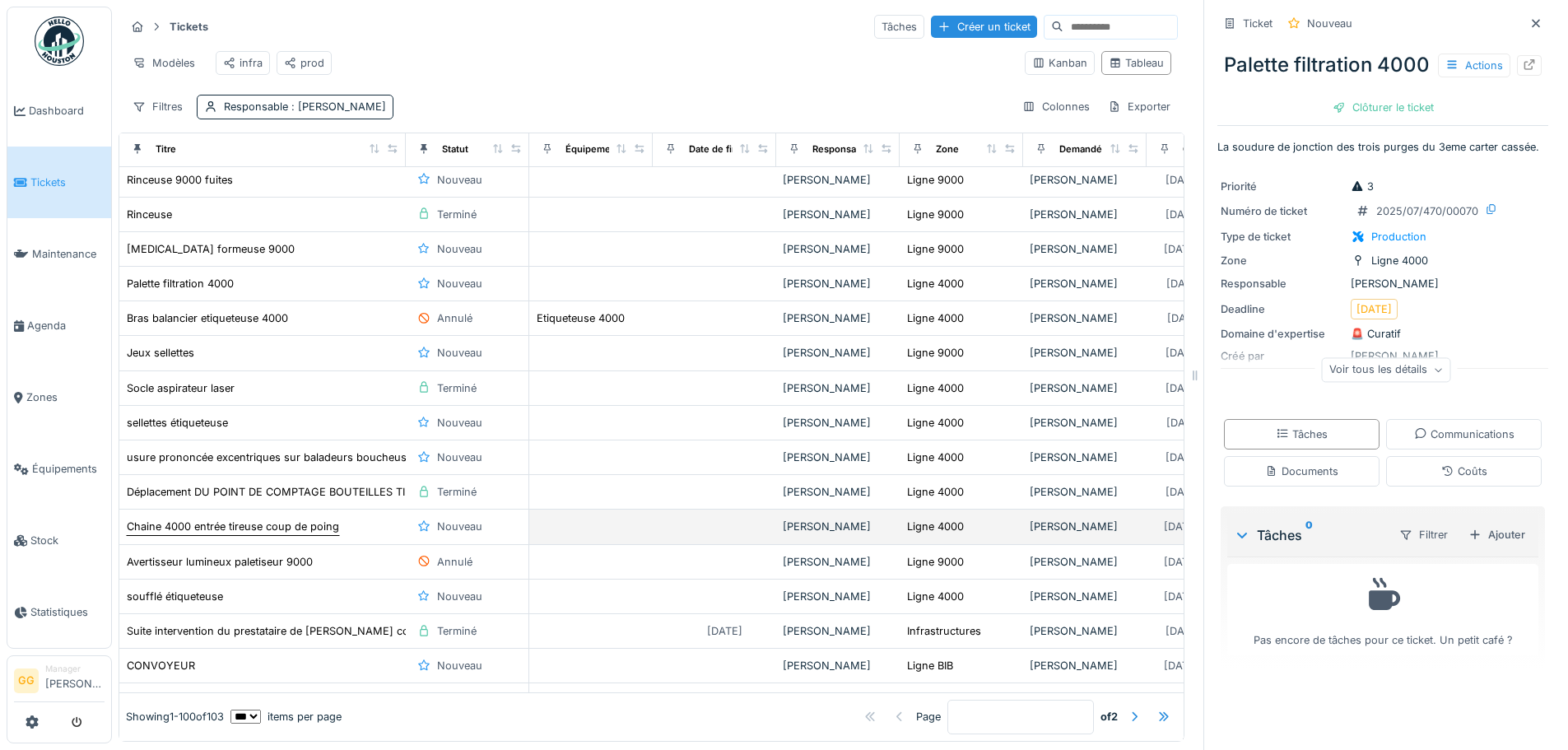
scroll to position [1976, 0]
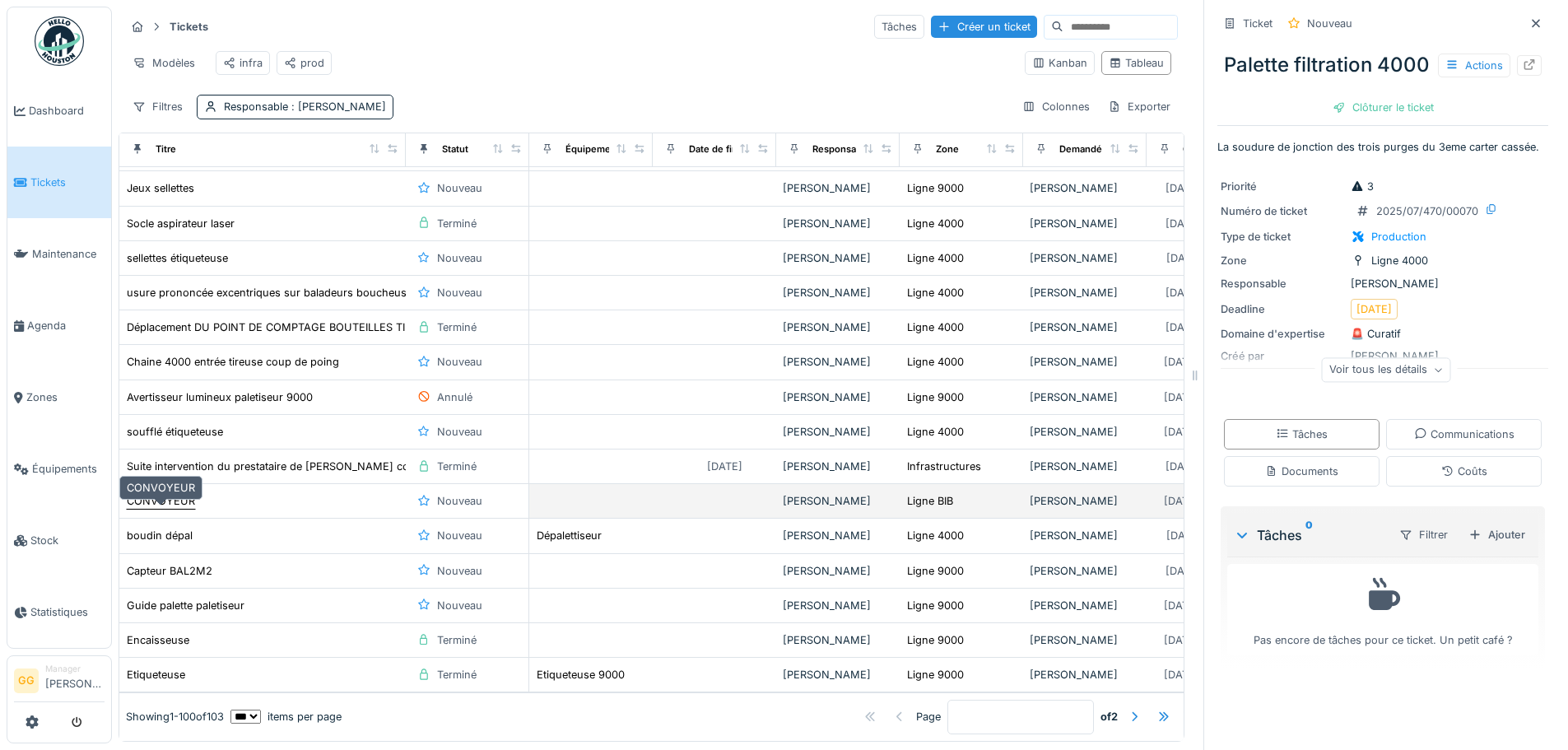
click at [185, 509] on div "CONVOYEUR" at bounding box center [161, 500] width 68 height 15
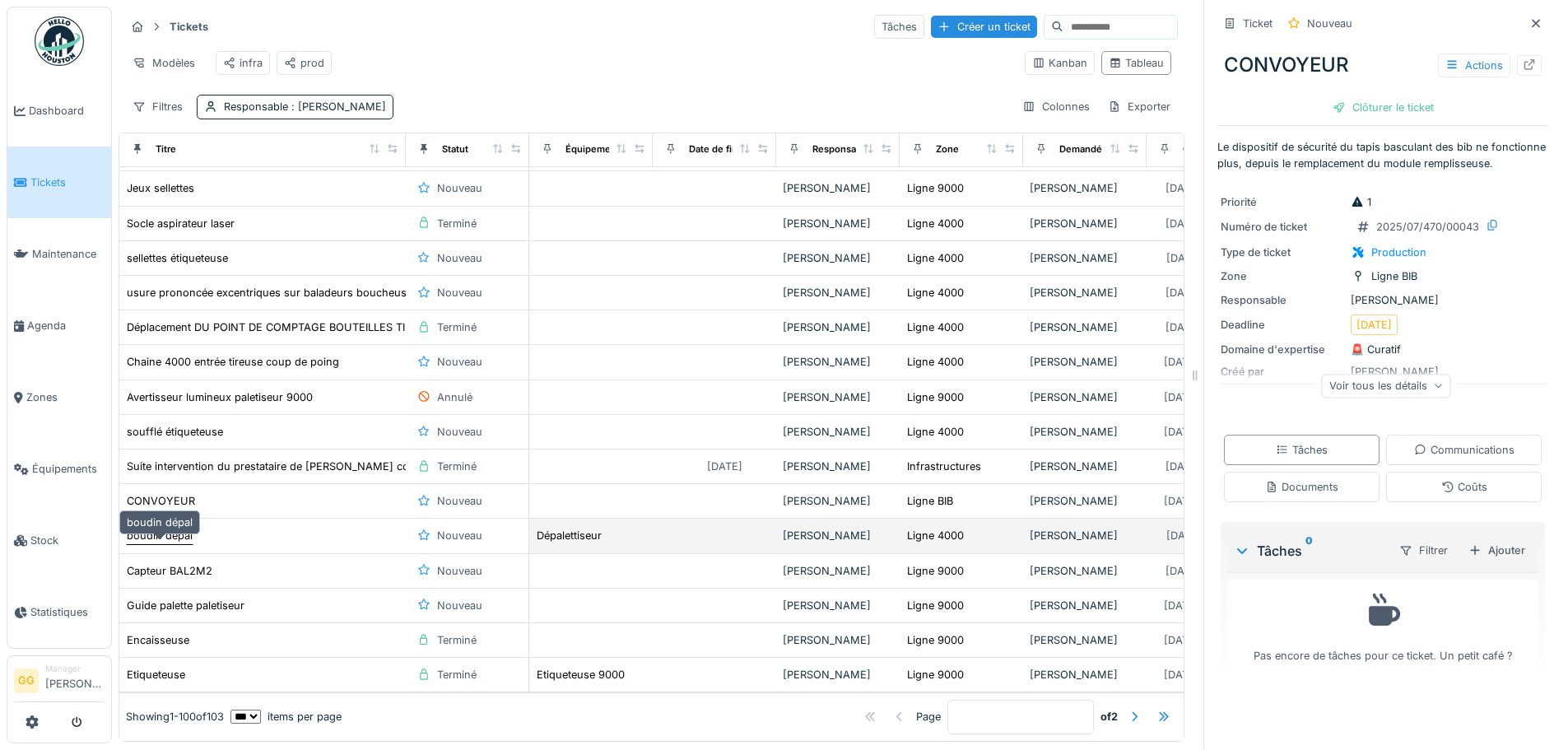
click at [178, 542] on div "boudin dépal" at bounding box center [159, 535] width 66 height 15
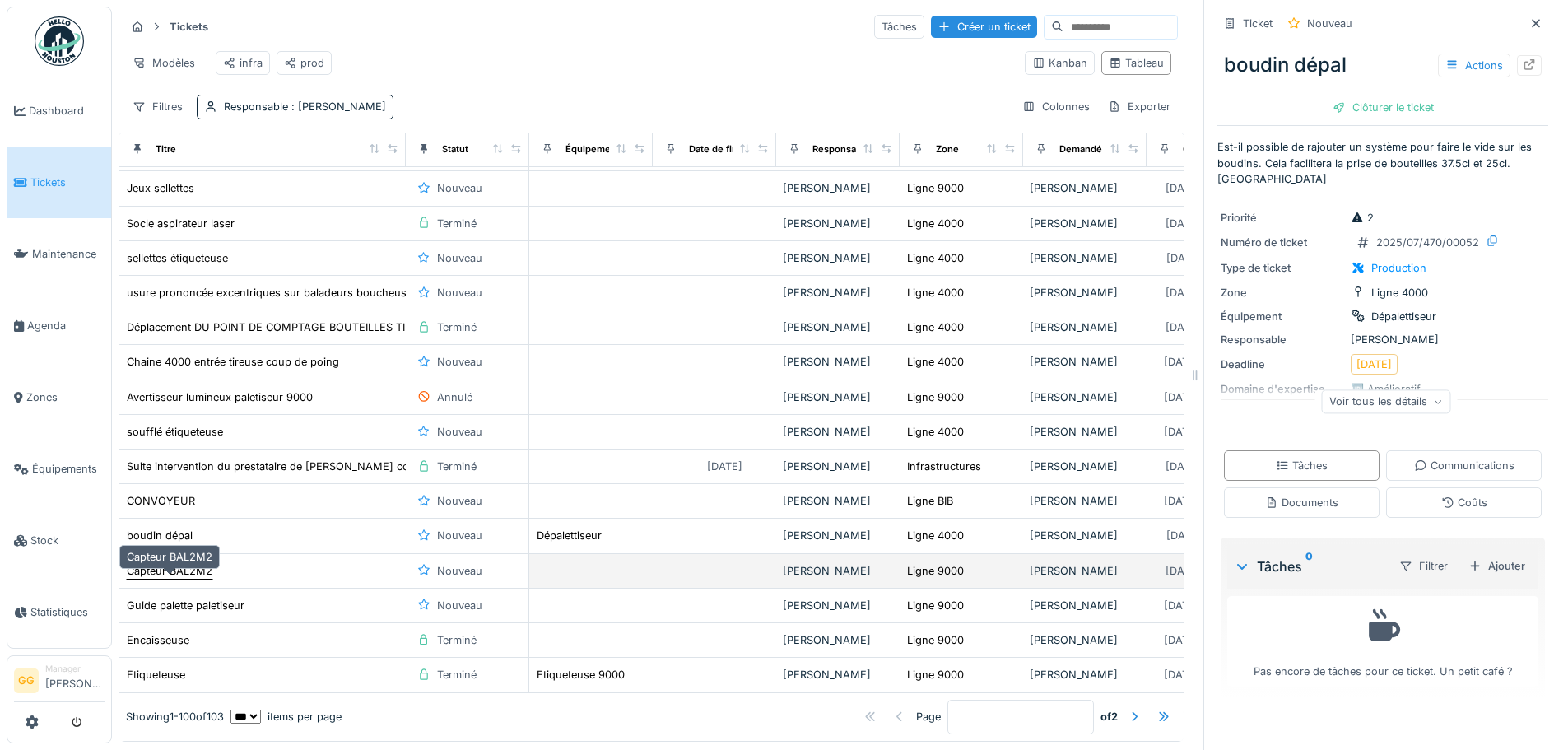
click at [190, 579] on div "Capteur BAL2M2" at bounding box center [169, 570] width 85 height 15
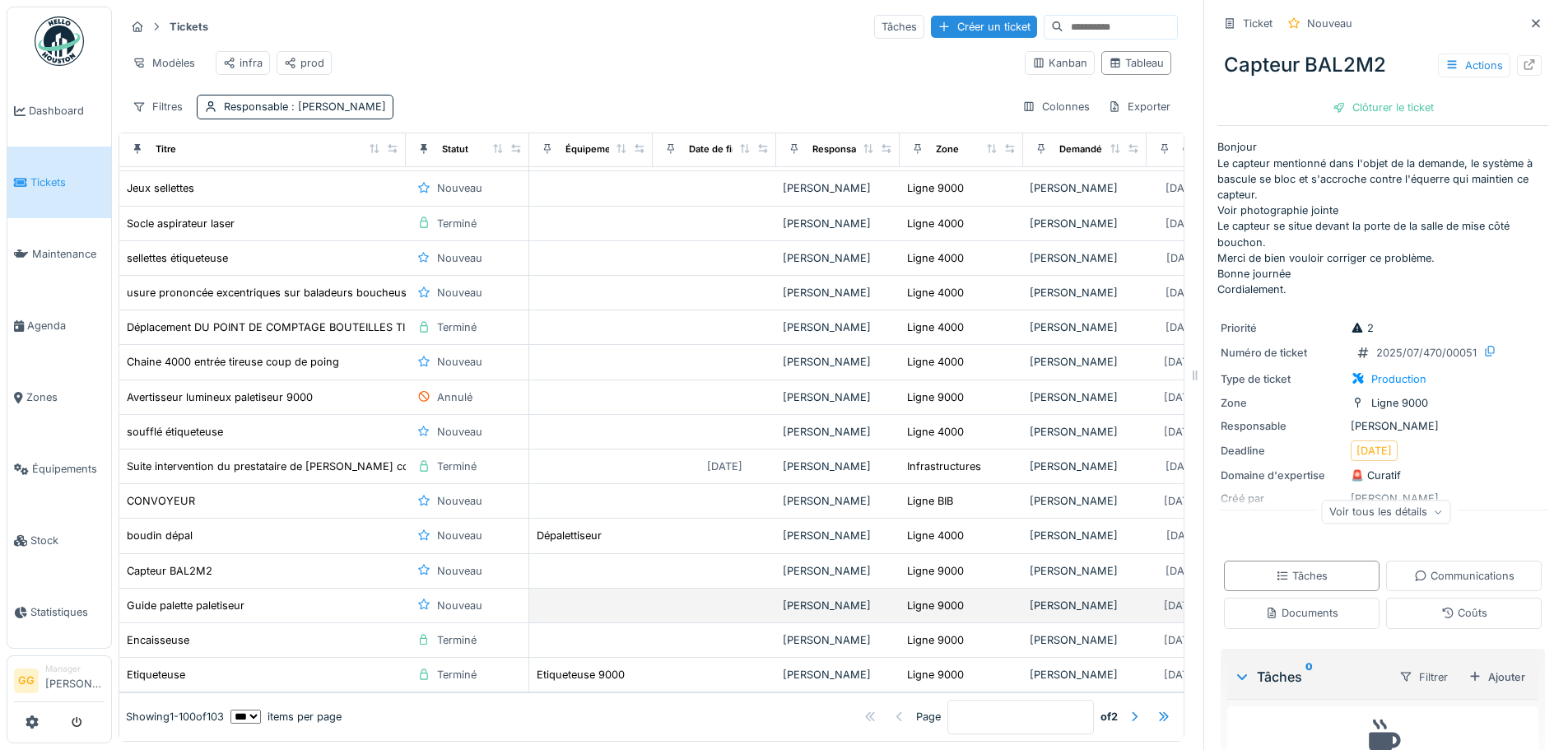
click at [194, 603] on td "Guide palette paletiseur" at bounding box center [263, 606] width 287 height 34
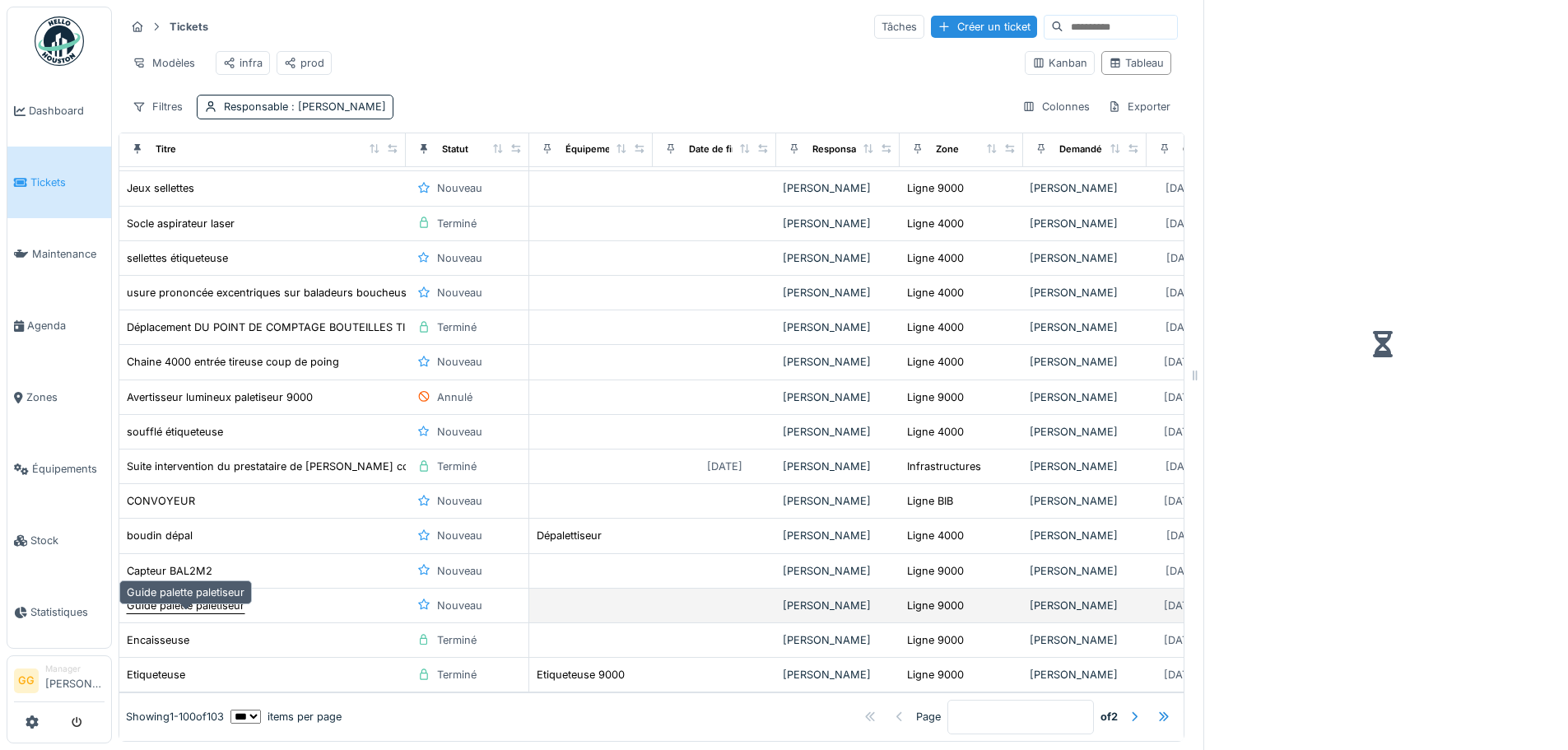
click at [202, 612] on div "Guide palette paletiseur" at bounding box center [185, 605] width 118 height 15
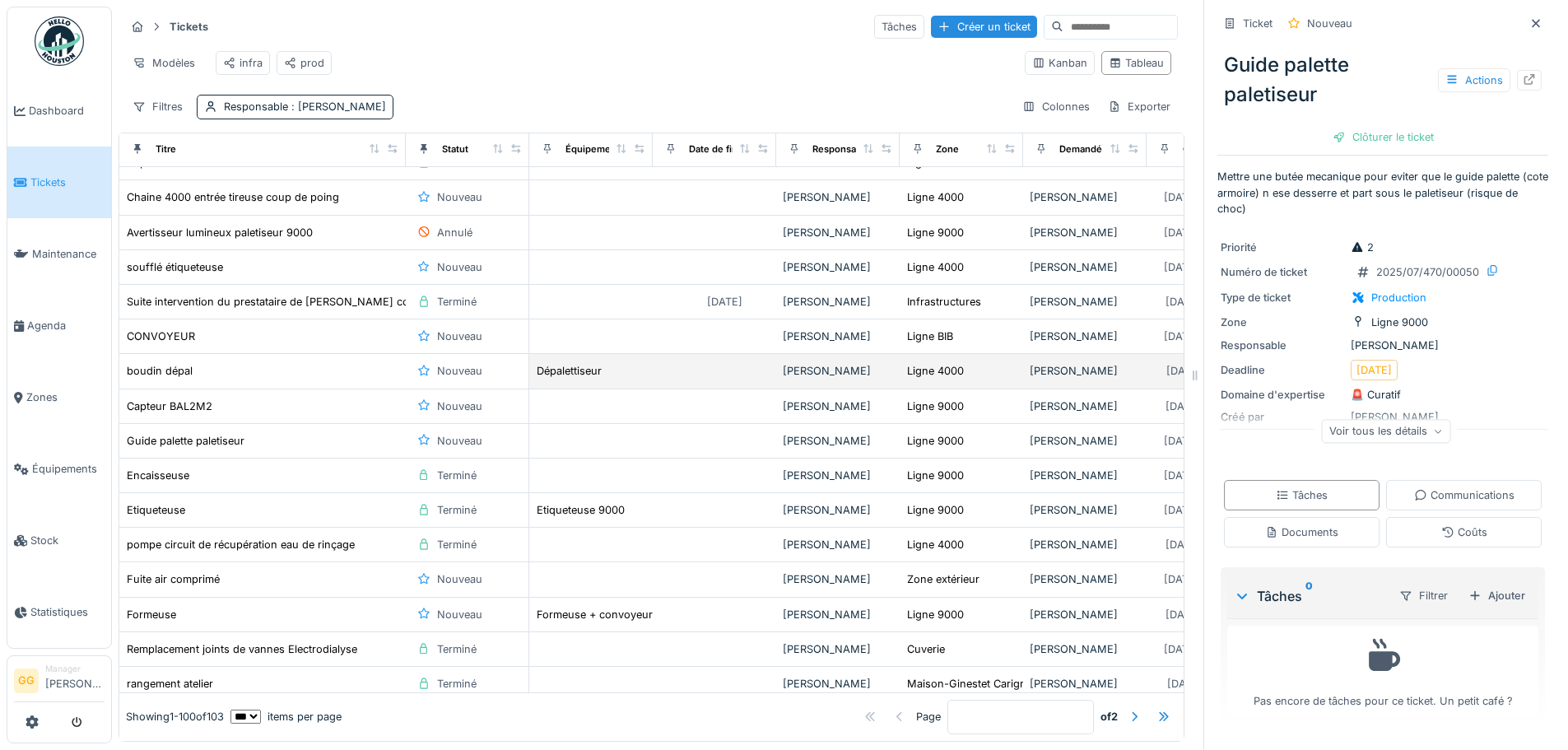
scroll to position [2223, 0]
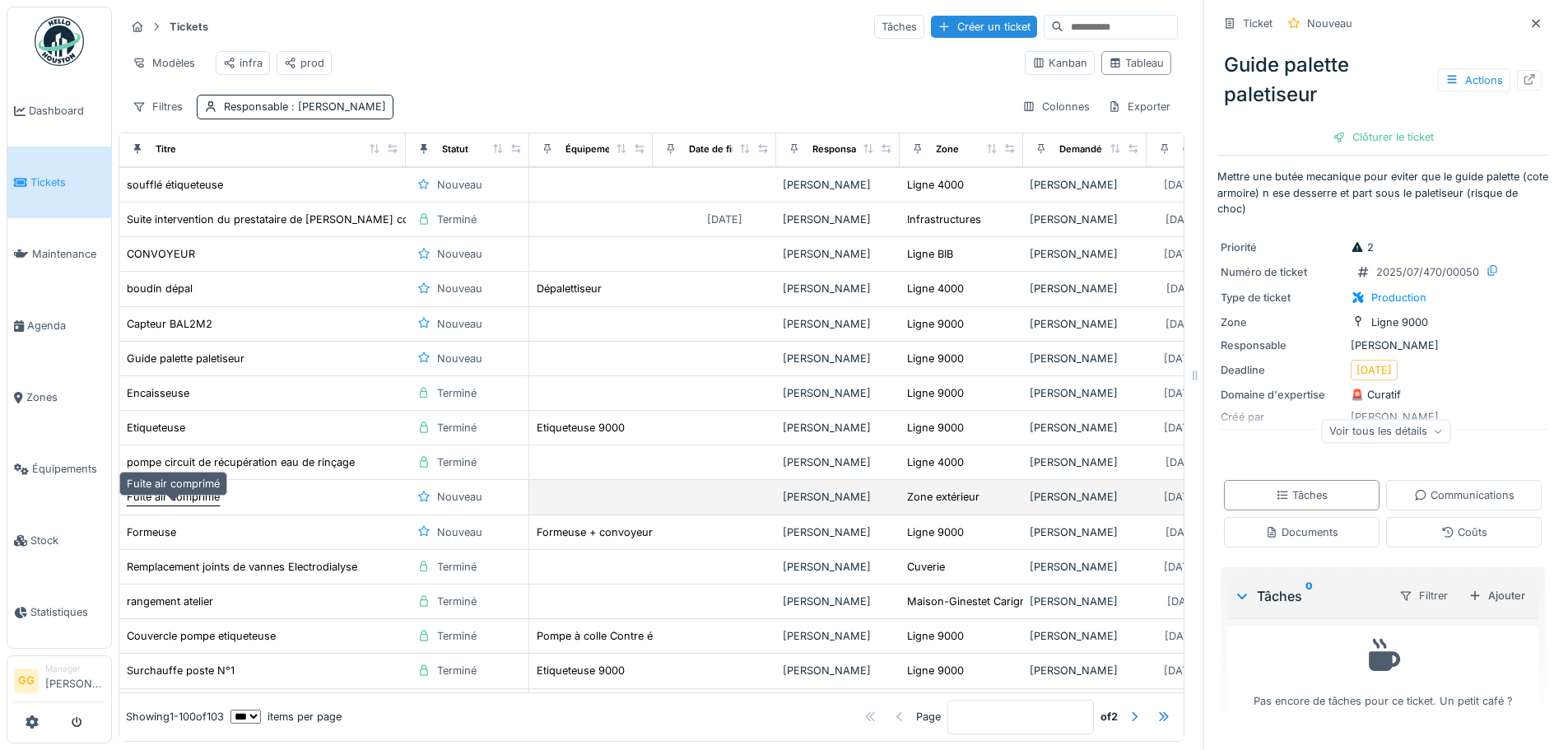
click at [200, 504] on div "Fuite air comprimé" at bounding box center [173, 496] width 93 height 15
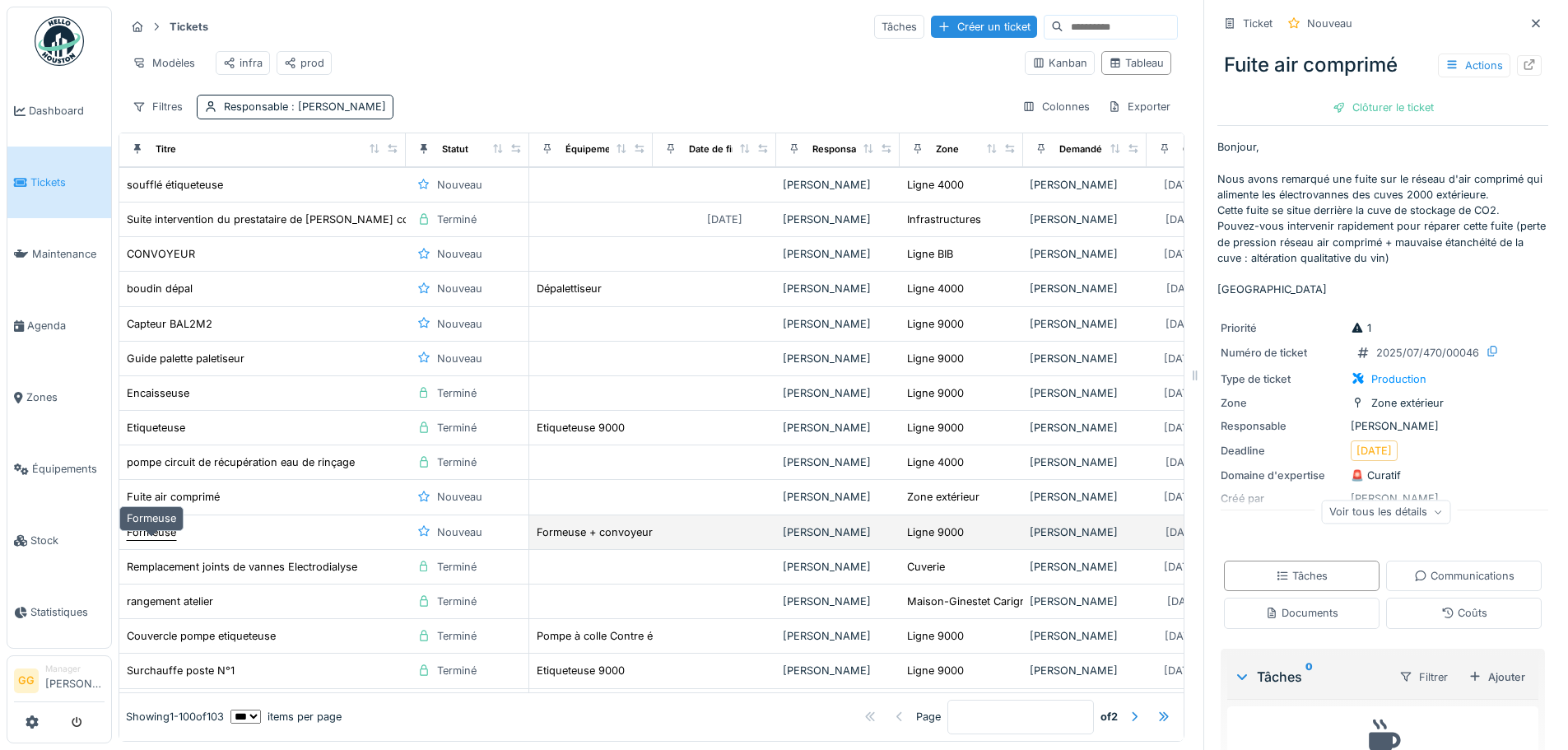
click at [171, 540] on div "Formeuse" at bounding box center [151, 531] width 49 height 15
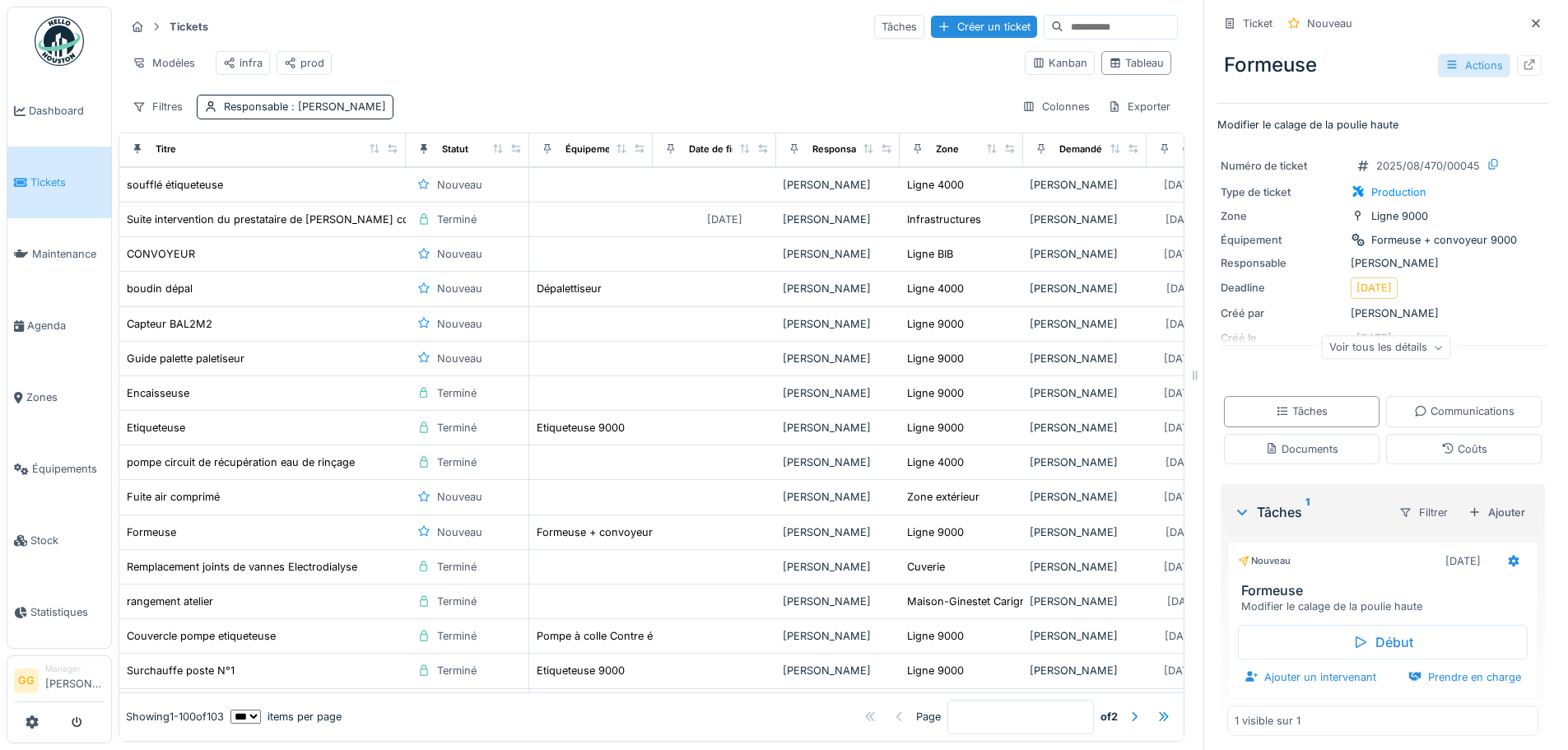
click at [1457, 64] on div "Actions" at bounding box center [1474, 66] width 73 height 24
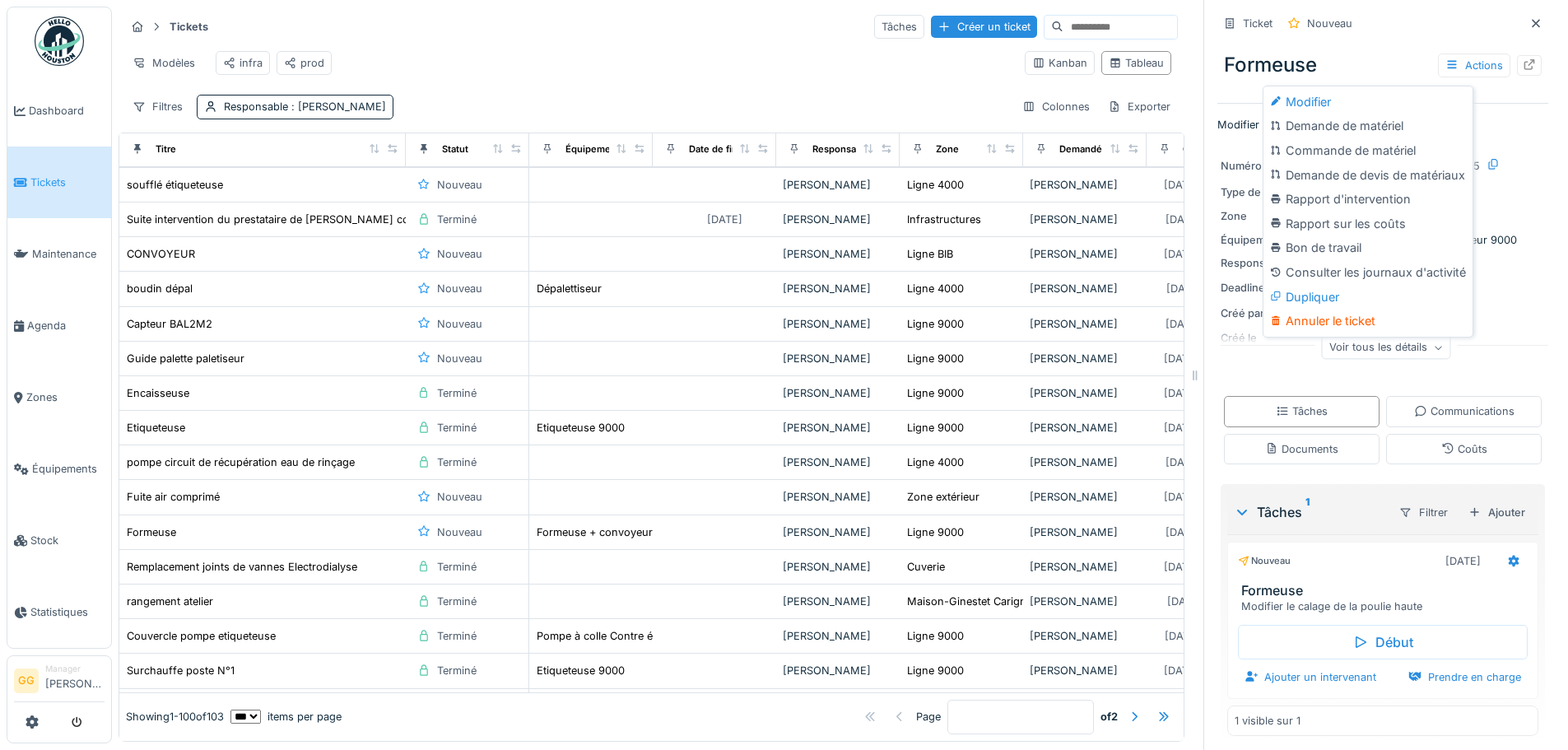
click at [1392, 44] on div "Formeuse Actions" at bounding box center [1383, 66] width 331 height 43
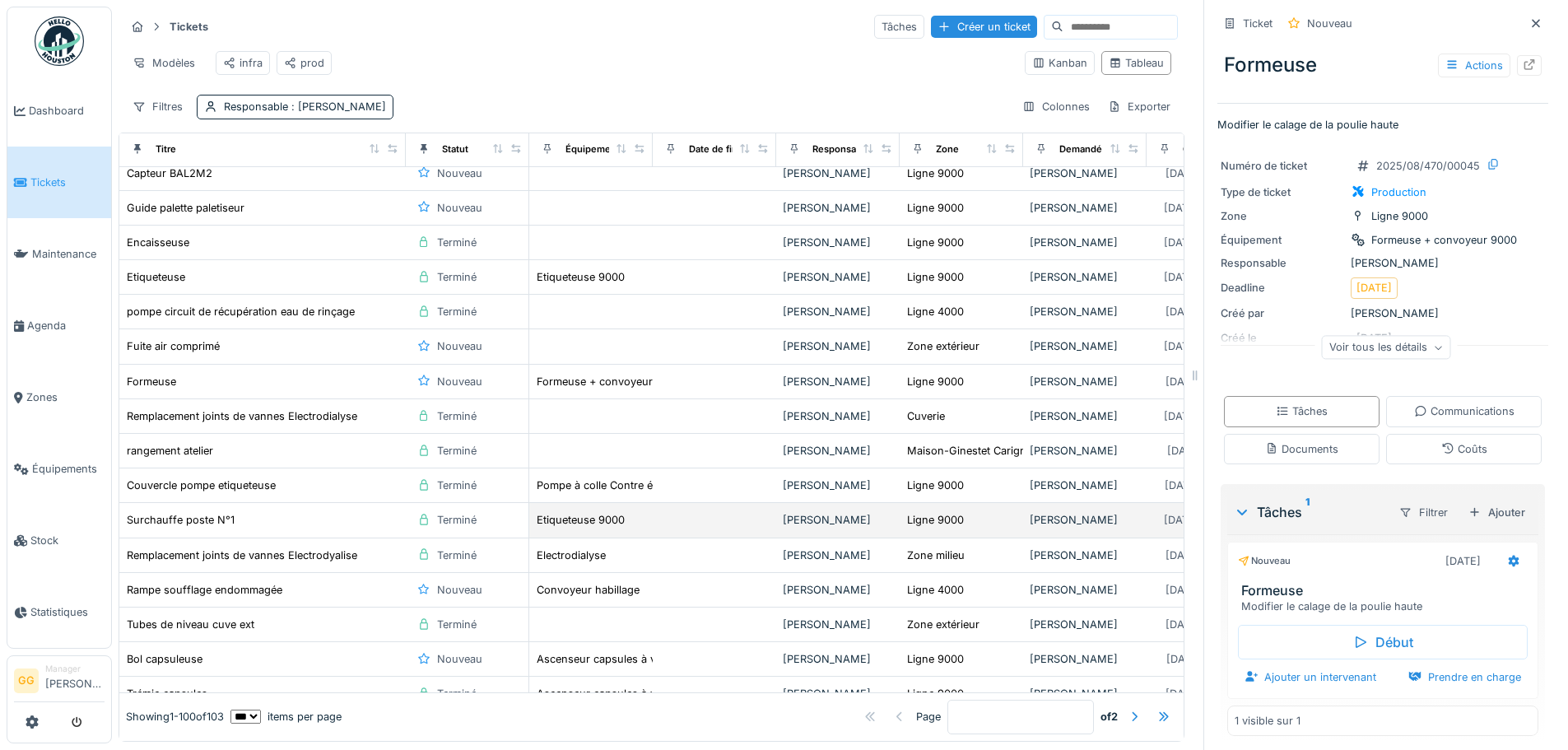
scroll to position [2388, 0]
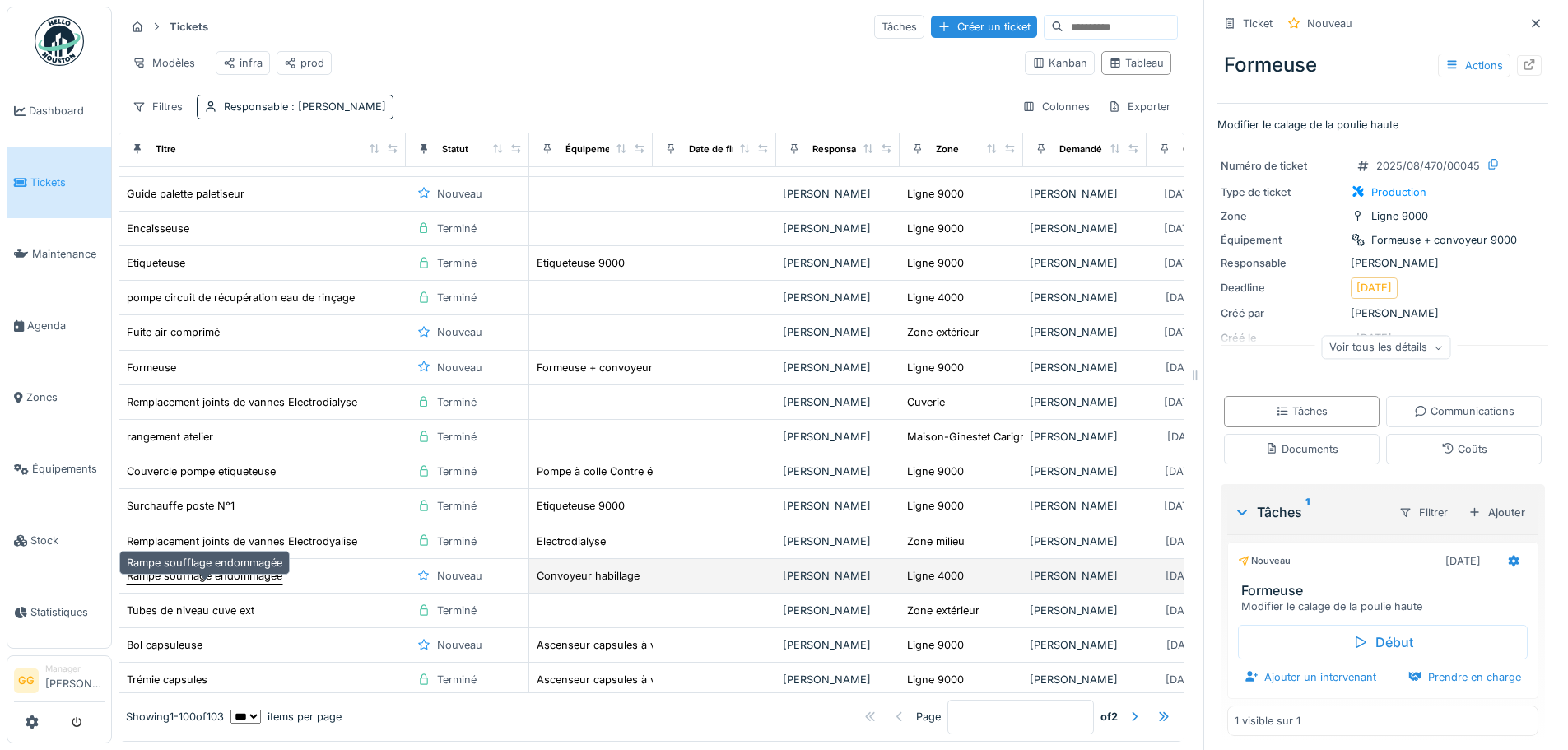
click at [219, 584] on div "Rampe soufflage endommagée" at bounding box center [204, 576] width 156 height 15
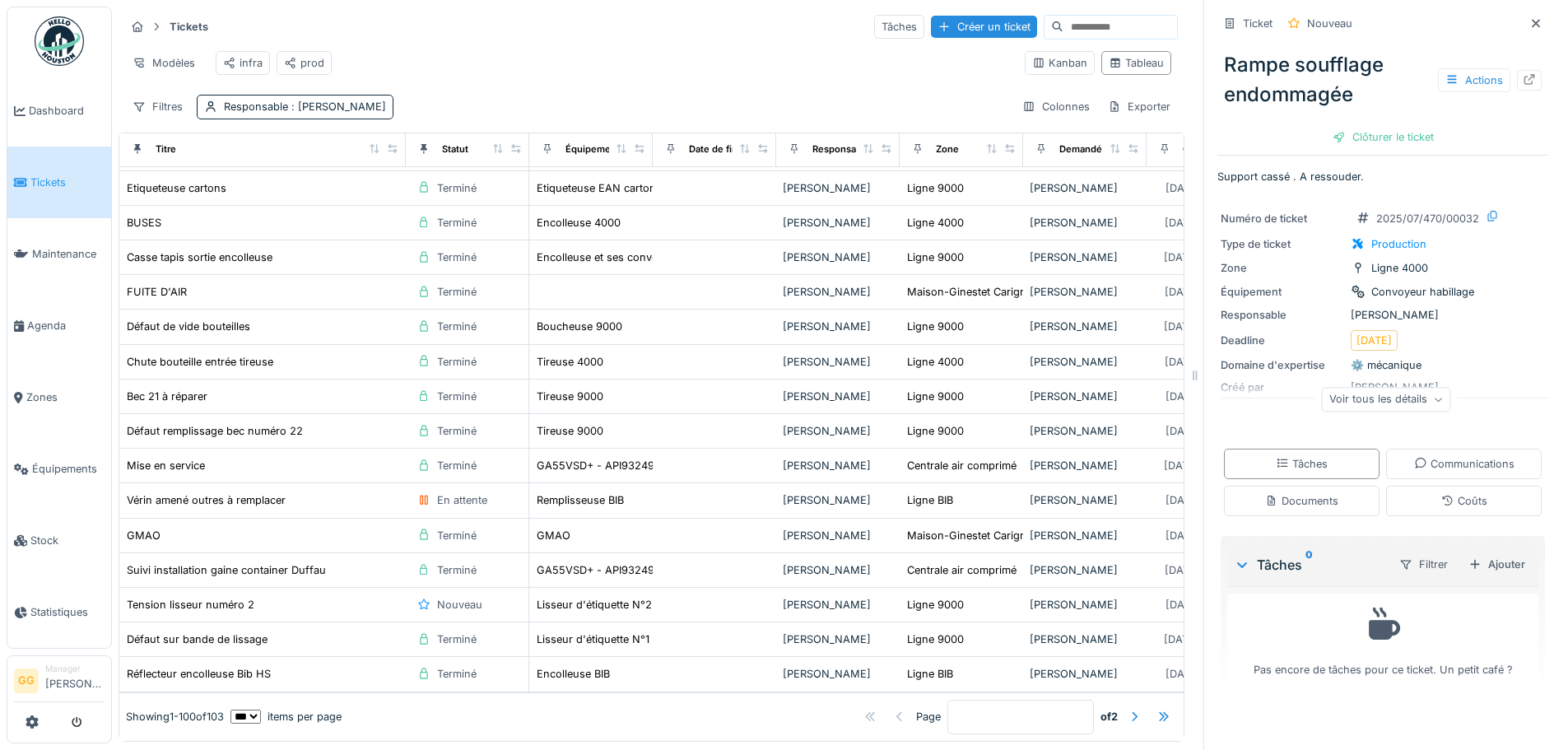
scroll to position [2987, 0]
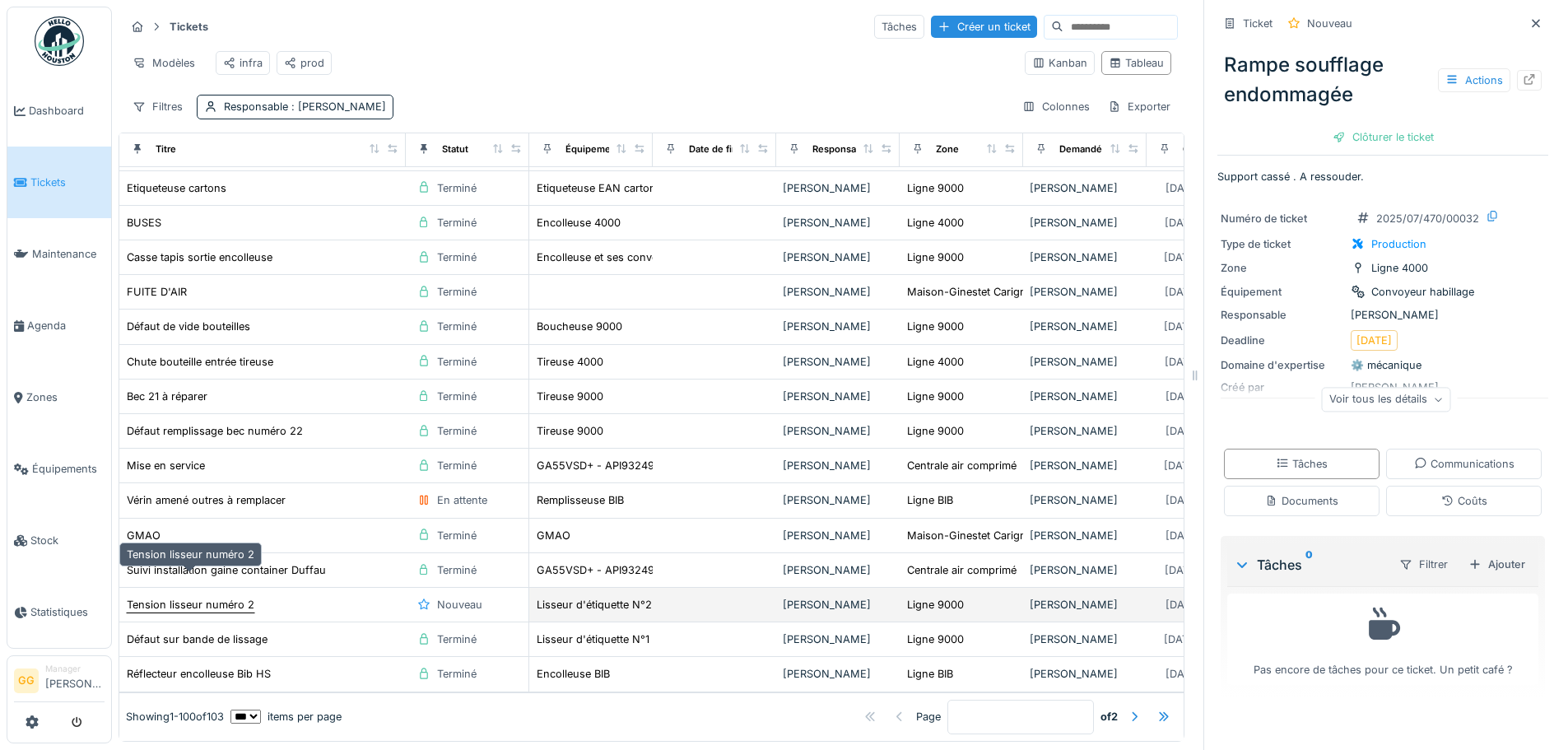
click at [224, 597] on div "Tension lisseur numéro 2" at bounding box center [191, 604] width 128 height 15
